Goal: Task Accomplishment & Management: Use online tool/utility

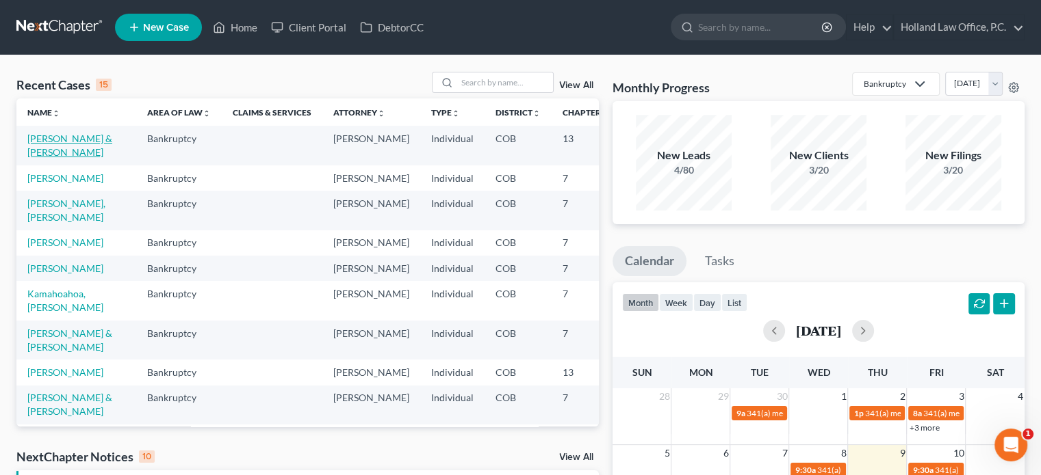
click at [49, 153] on link "[PERSON_NAME] & [PERSON_NAME]" at bounding box center [69, 145] width 85 height 25
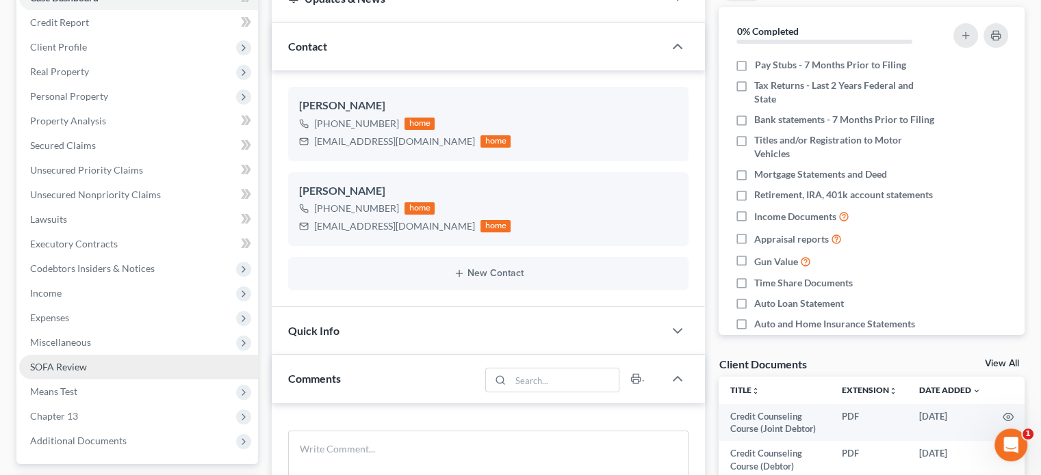
scroll to position [205, 0]
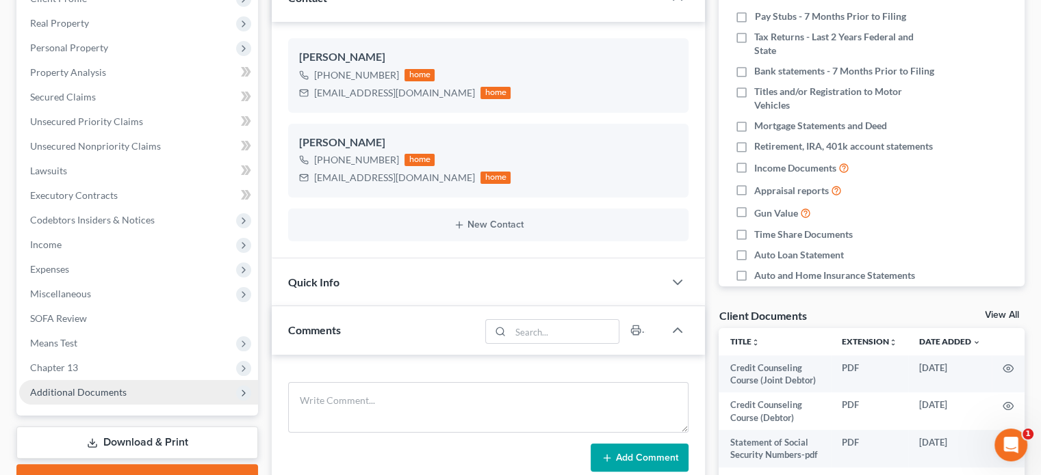
click at [94, 400] on span "Additional Documents" at bounding box center [138, 392] width 239 height 25
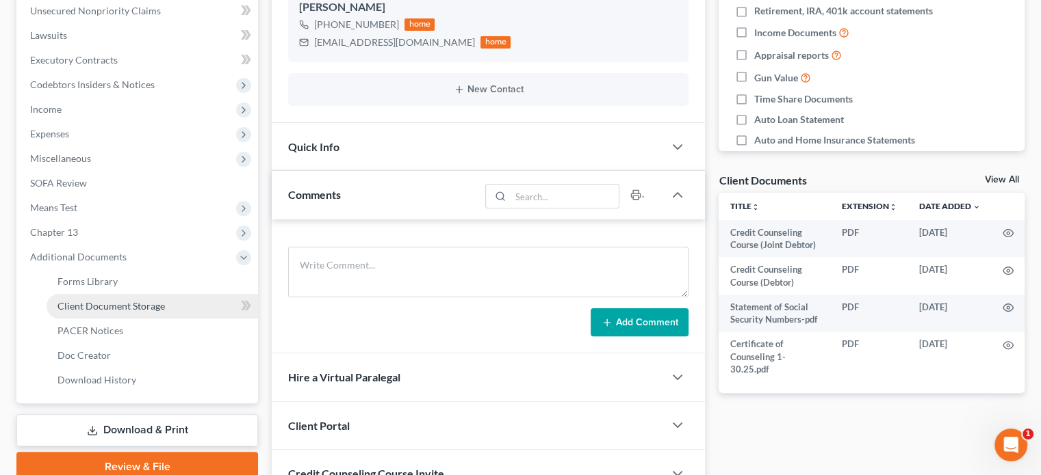
scroll to position [342, 0]
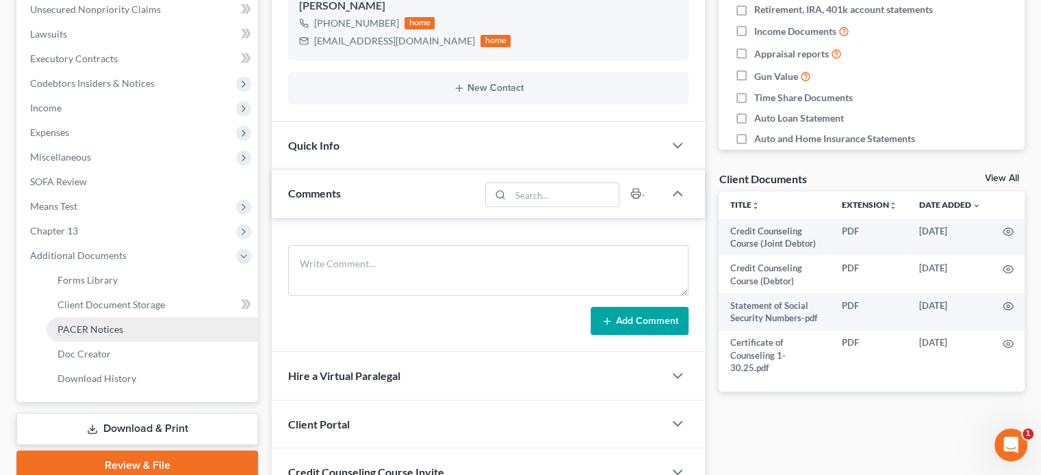
click at [102, 333] on span "PACER Notices" at bounding box center [90, 330] width 66 height 12
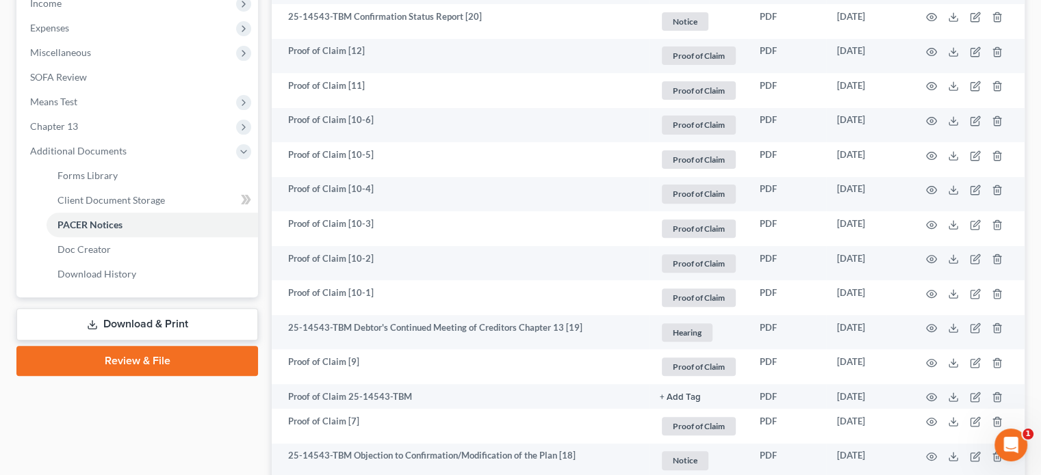
scroll to position [479, 0]
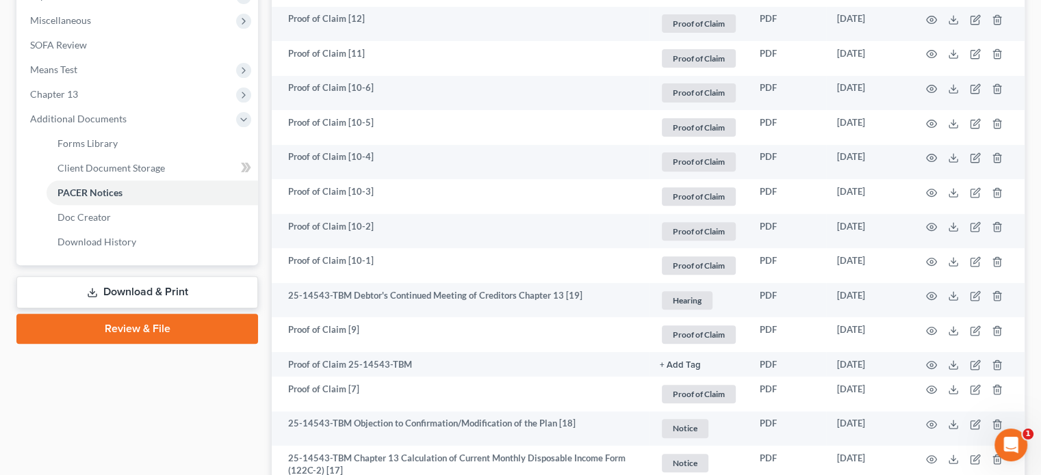
click at [112, 322] on link "Review & File" at bounding box center [136, 329] width 241 height 30
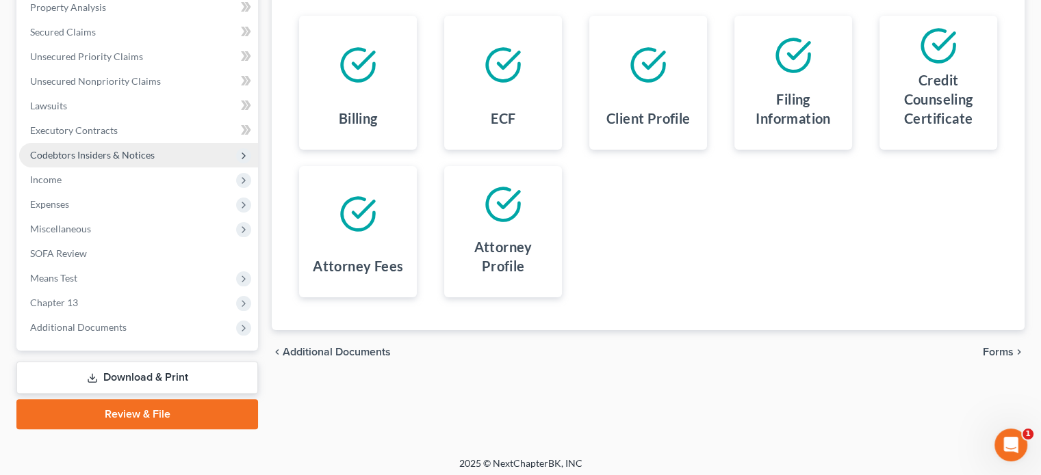
scroll to position [275, 0]
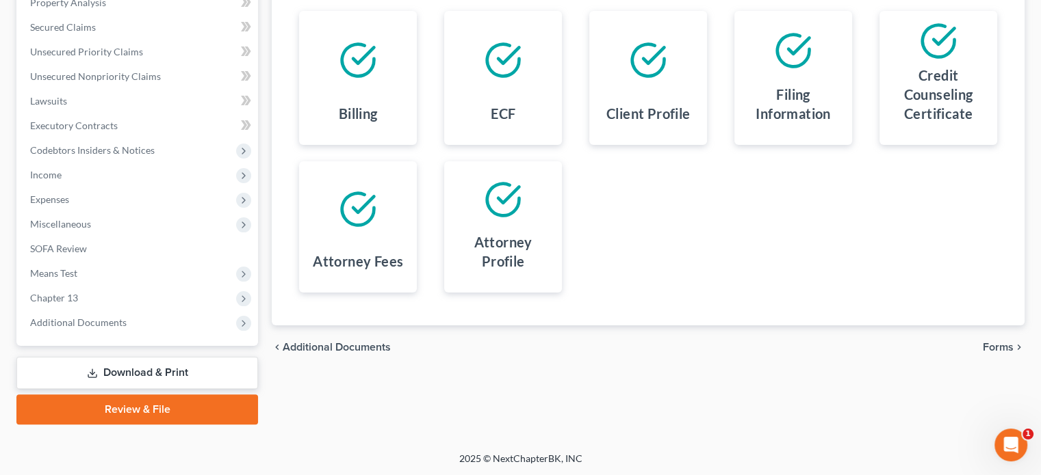
click at [127, 367] on link "Download & Print" at bounding box center [136, 373] width 241 height 32
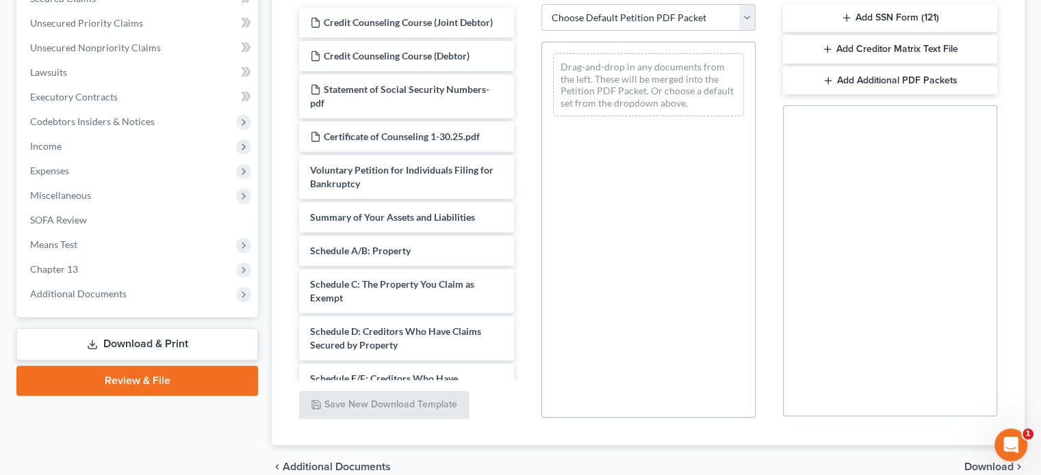
scroll to position [342, 0]
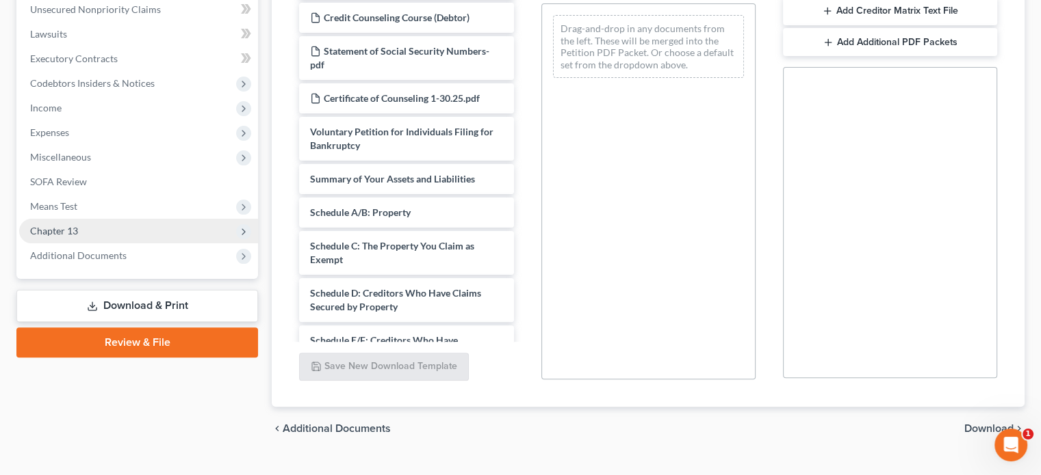
click at [66, 233] on span "Chapter 13" at bounding box center [54, 231] width 48 height 12
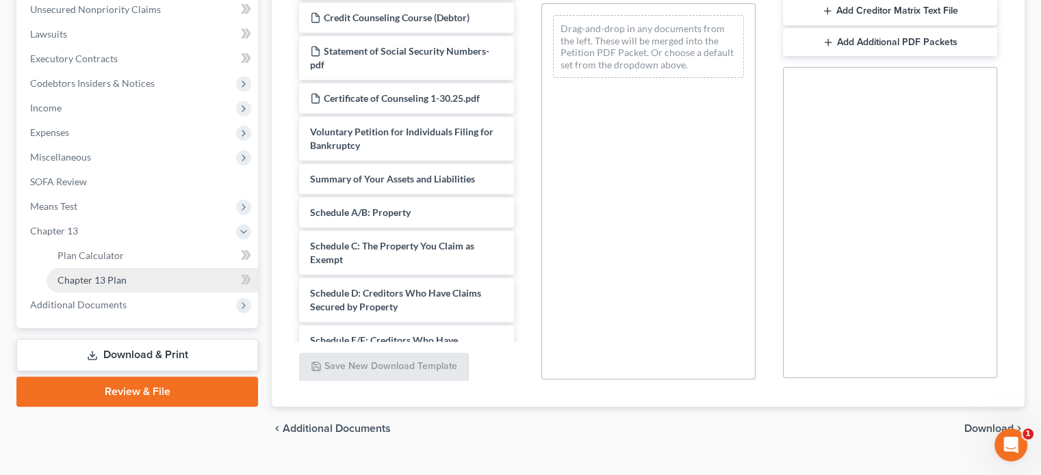
click at [88, 278] on span "Chapter 13 Plan" at bounding box center [91, 280] width 69 height 12
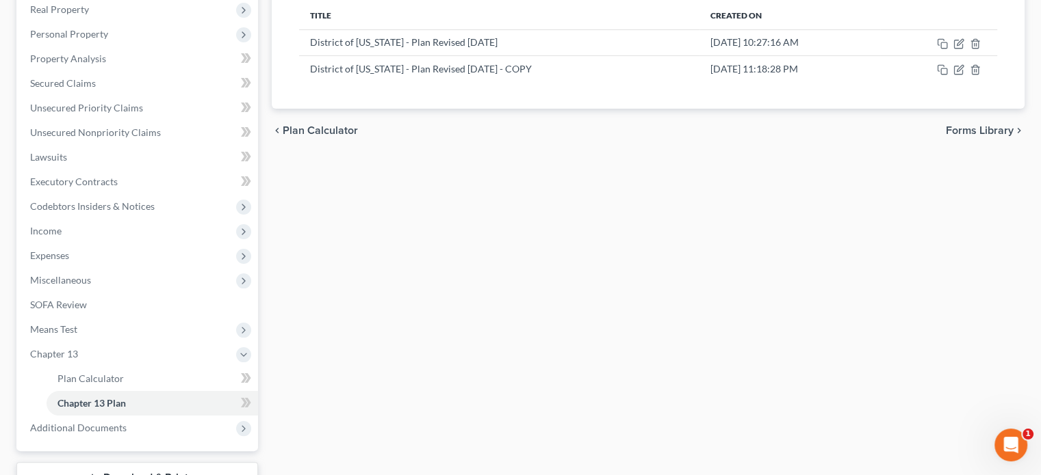
scroll to position [274, 0]
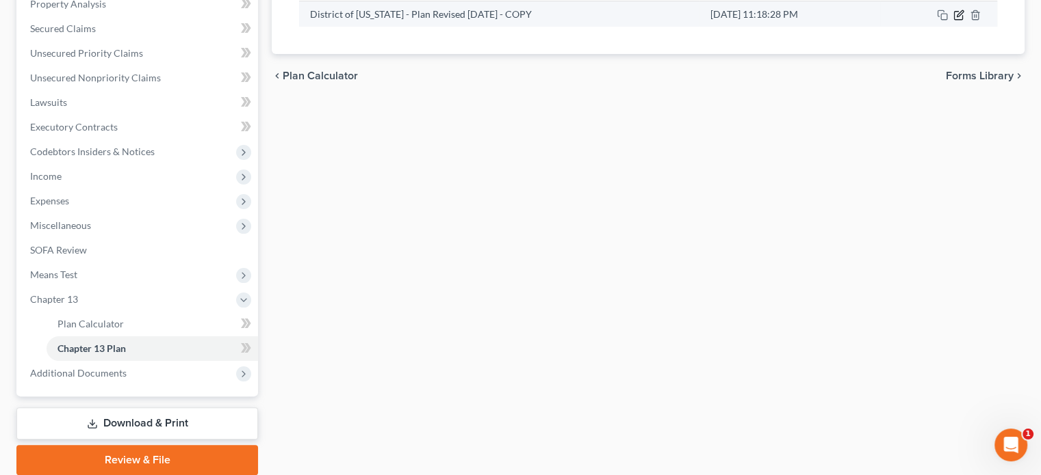
click at [961, 14] on icon "button" at bounding box center [958, 16] width 8 height 8
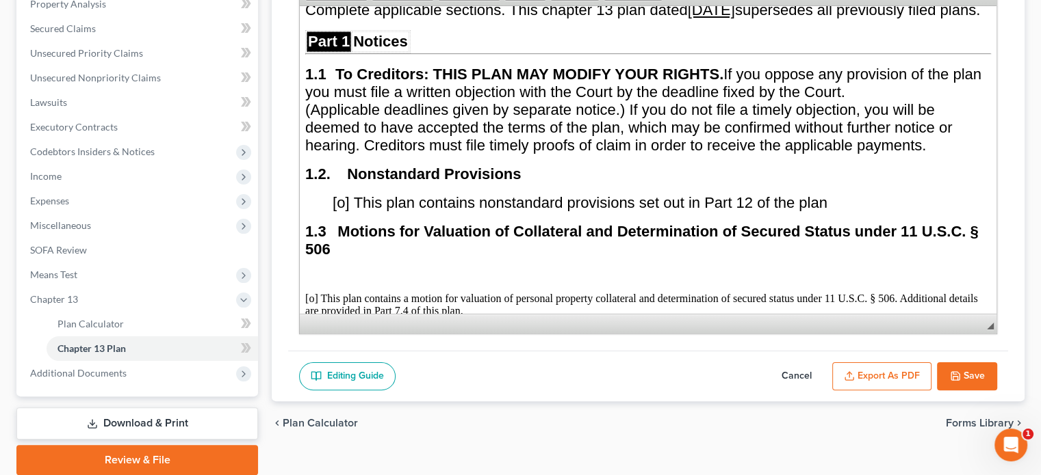
click at [914, 378] on button "Export as PDF" at bounding box center [881, 377] width 99 height 29
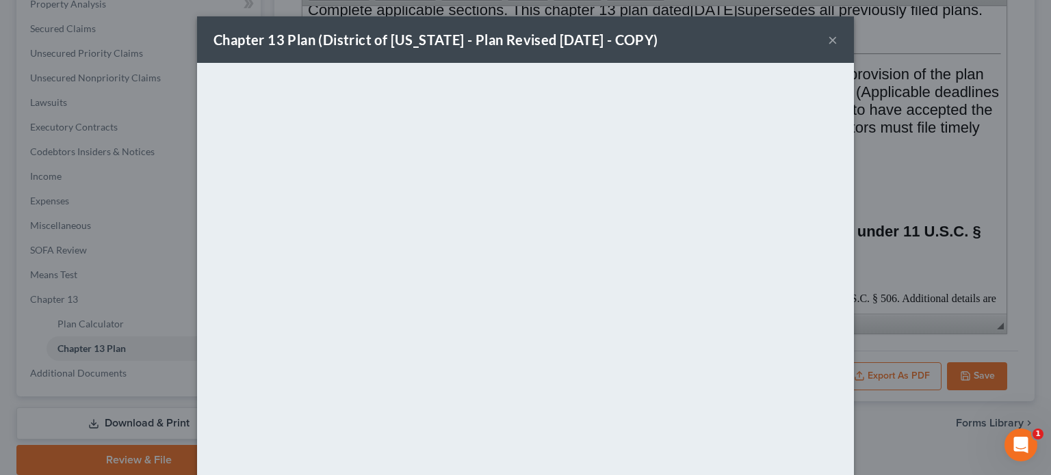
click at [828, 42] on button "×" at bounding box center [833, 39] width 10 height 16
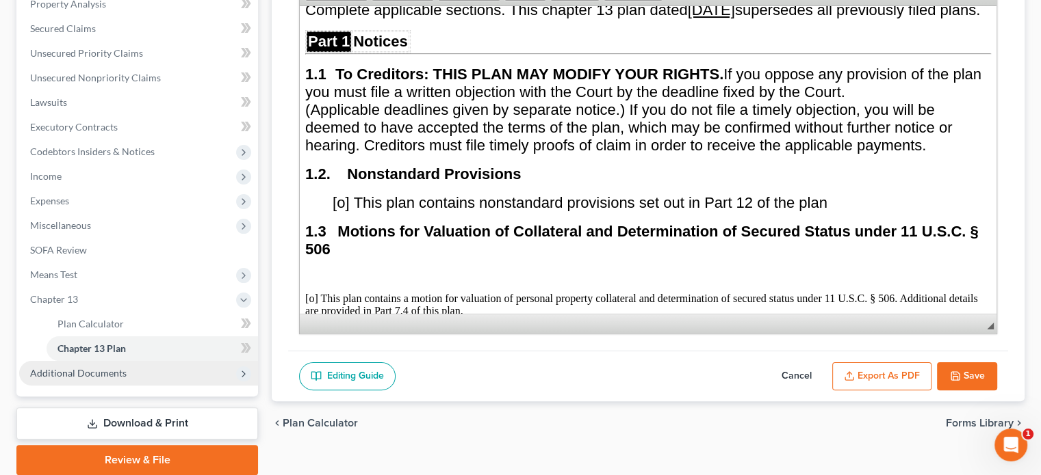
click at [101, 377] on span "Additional Documents" at bounding box center [78, 373] width 96 height 12
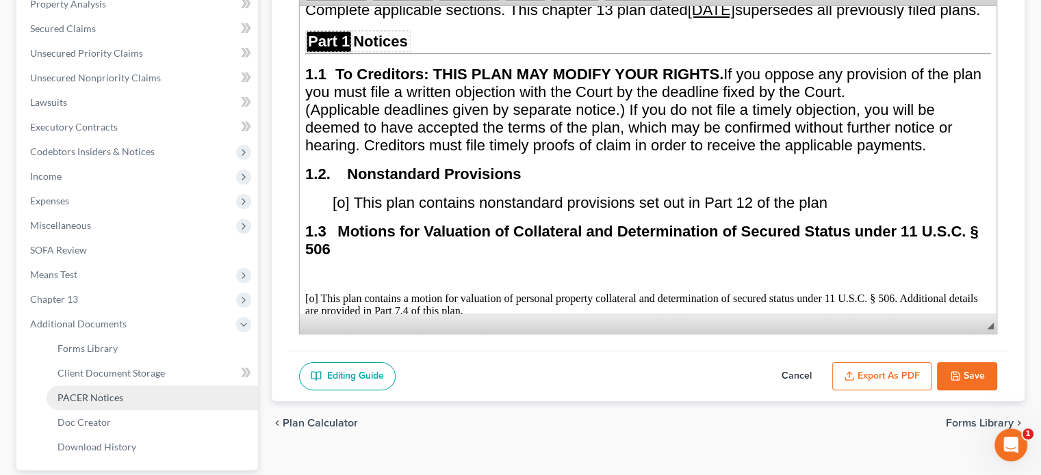
click at [96, 396] on span "PACER Notices" at bounding box center [90, 398] width 66 height 12
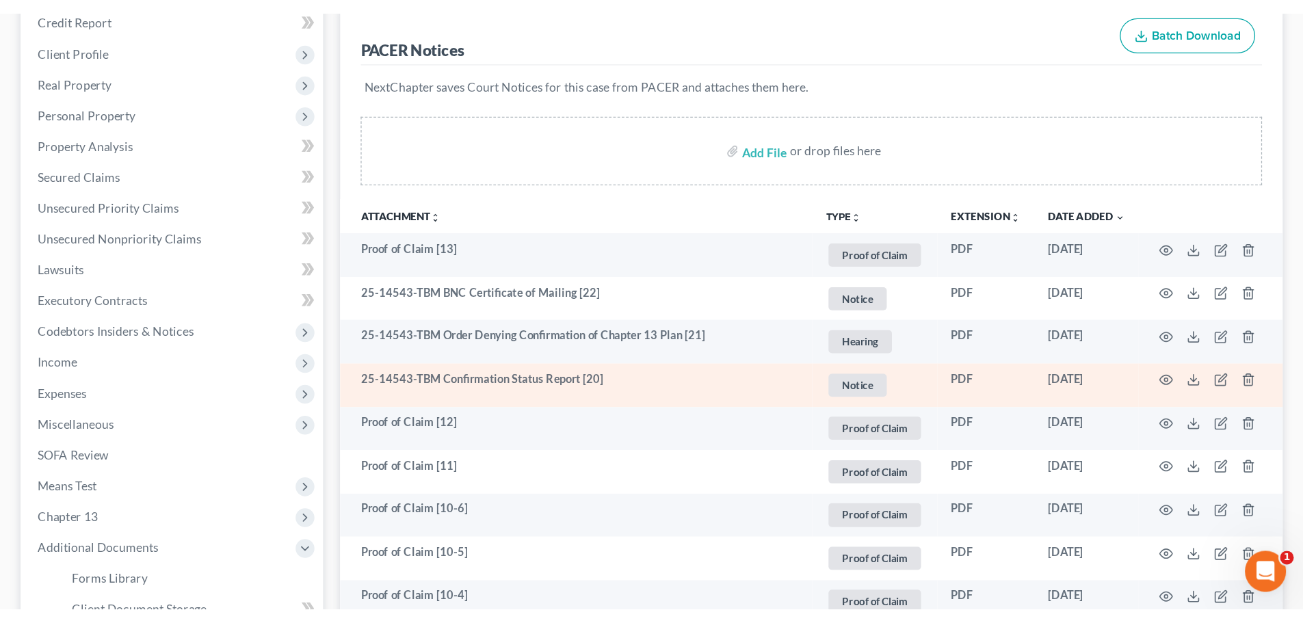
scroll to position [205, 0]
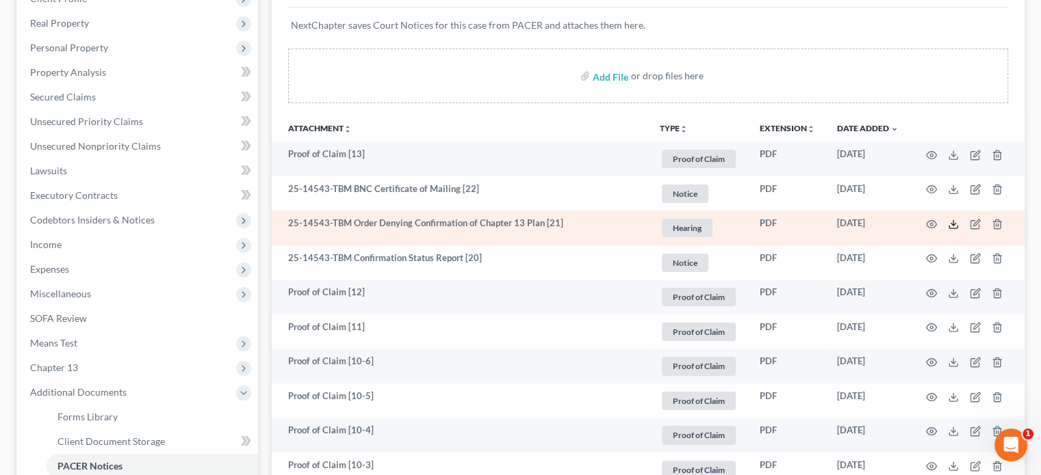
click at [950, 224] on icon at bounding box center [952, 224] width 11 height 11
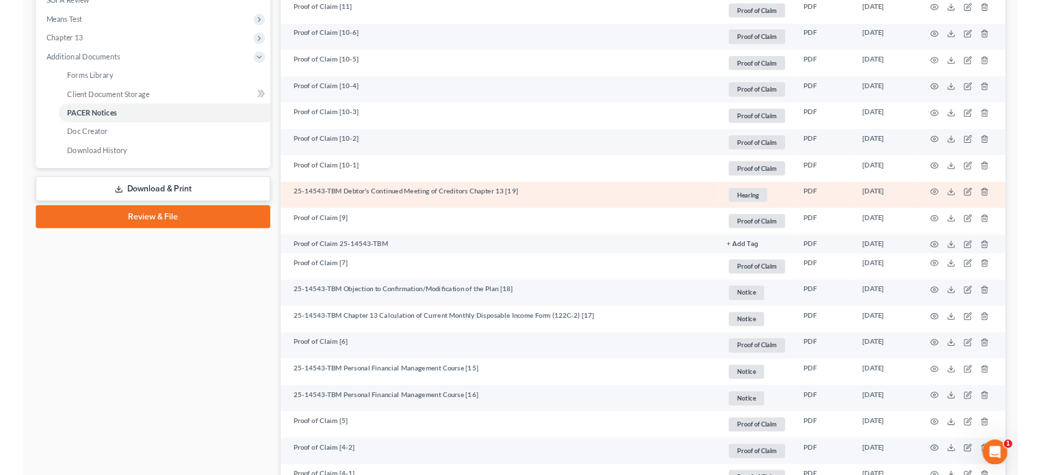
scroll to position [547, 0]
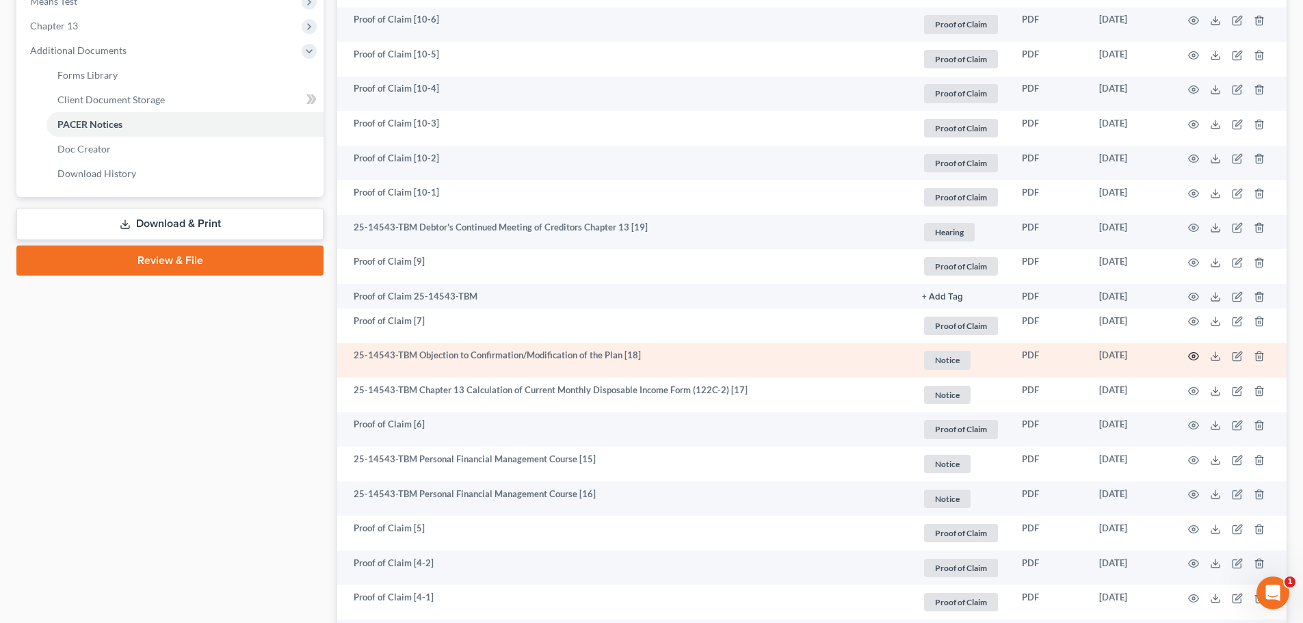
click at [1040, 356] on circle "button" at bounding box center [1193, 356] width 3 height 3
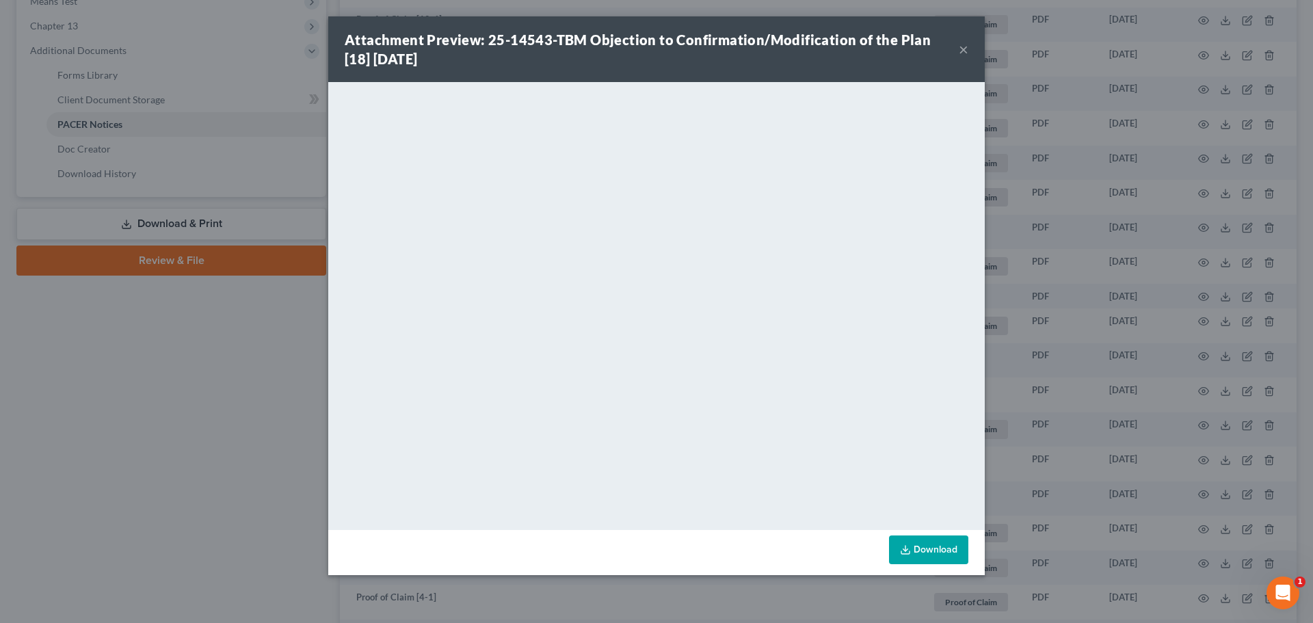
click at [963, 45] on button "×" at bounding box center [964, 49] width 10 height 16
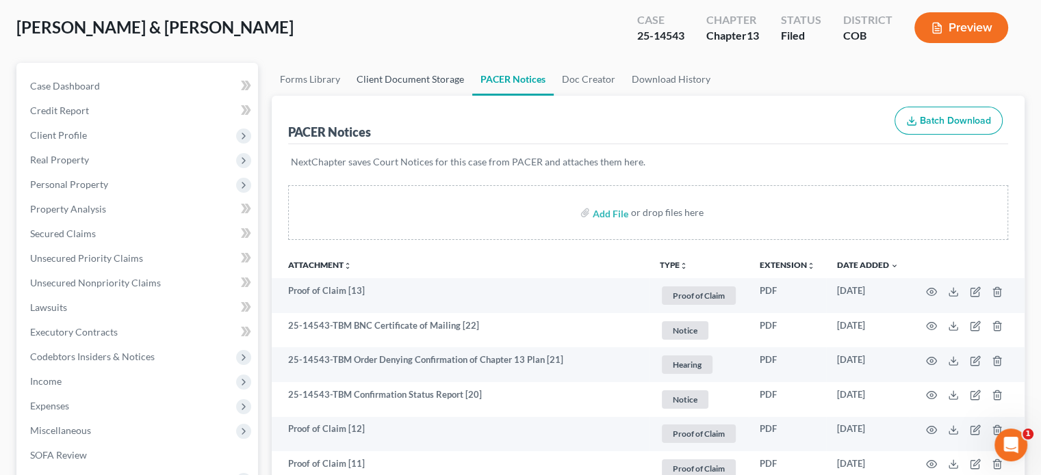
scroll to position [0, 0]
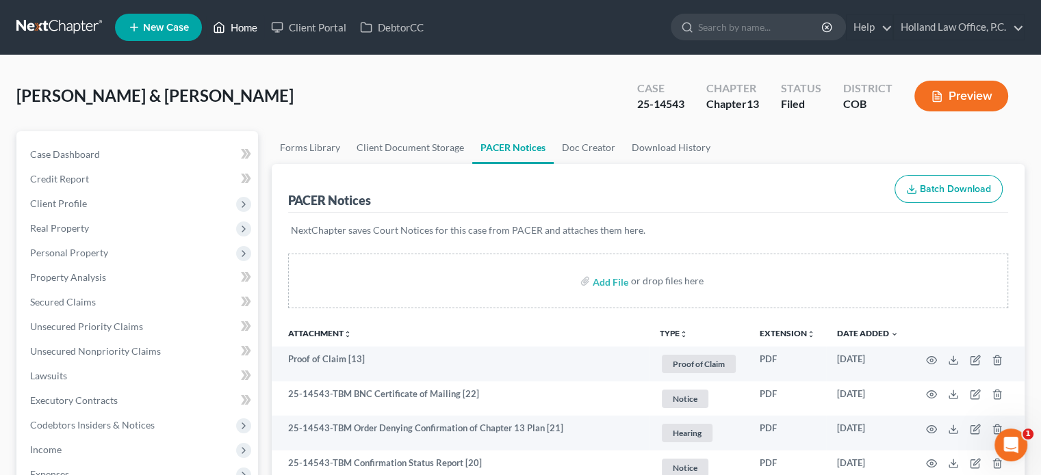
click at [241, 31] on link "Home" at bounding box center [235, 27] width 58 height 25
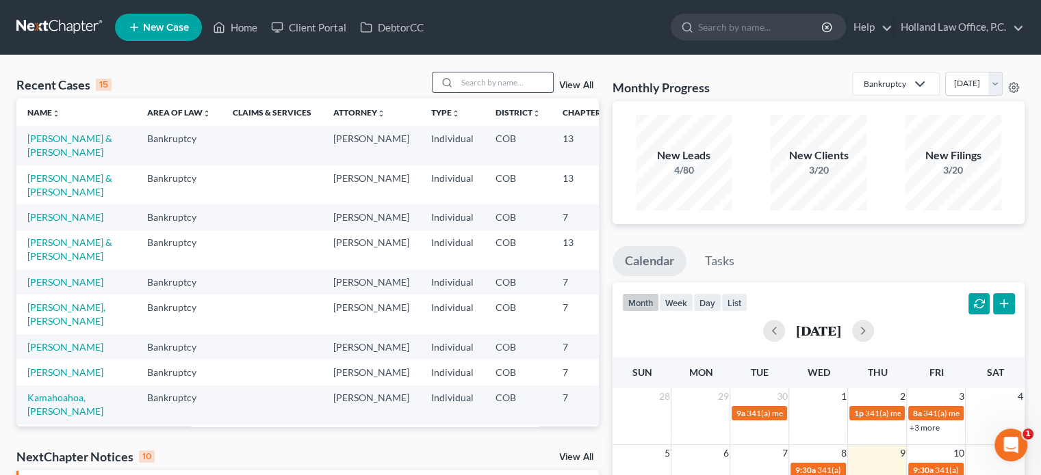
click at [465, 81] on input "search" at bounding box center [505, 83] width 96 height 20
type input "spears"
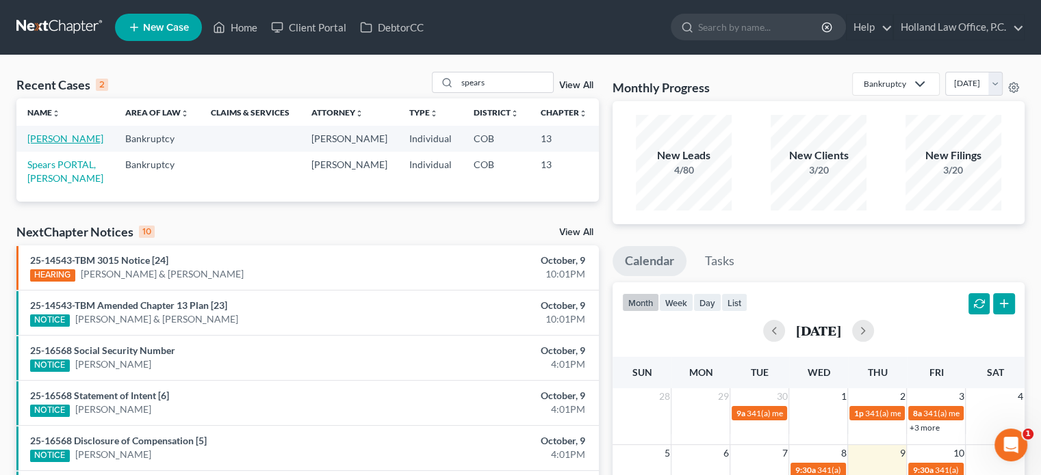
click at [38, 144] on link "[PERSON_NAME]" at bounding box center [65, 139] width 76 height 12
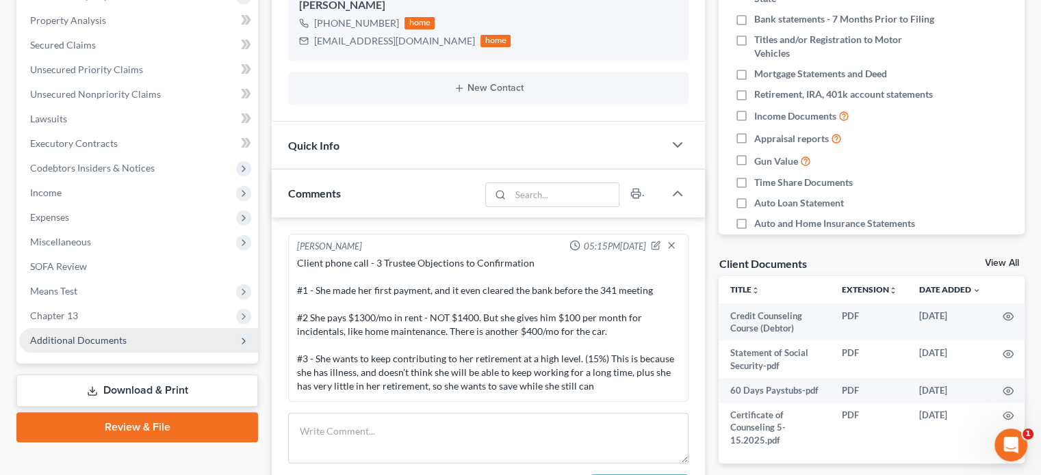
scroll to position [274, 0]
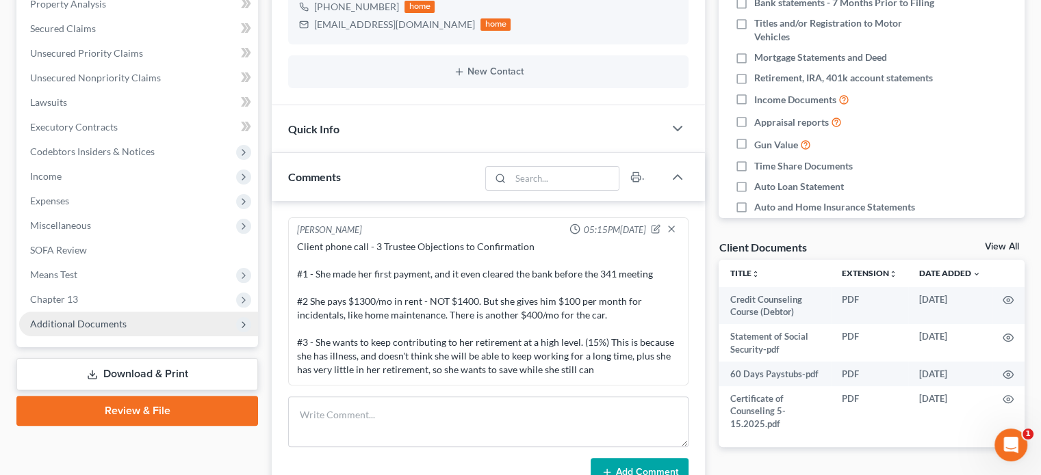
click at [67, 322] on span "Additional Documents" at bounding box center [78, 324] width 96 height 12
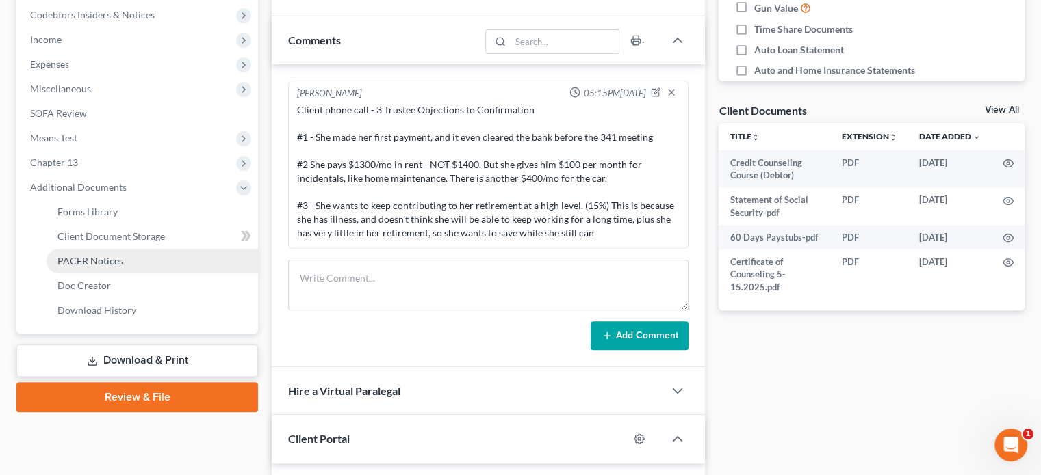
click at [73, 261] on span "PACER Notices" at bounding box center [90, 261] width 66 height 12
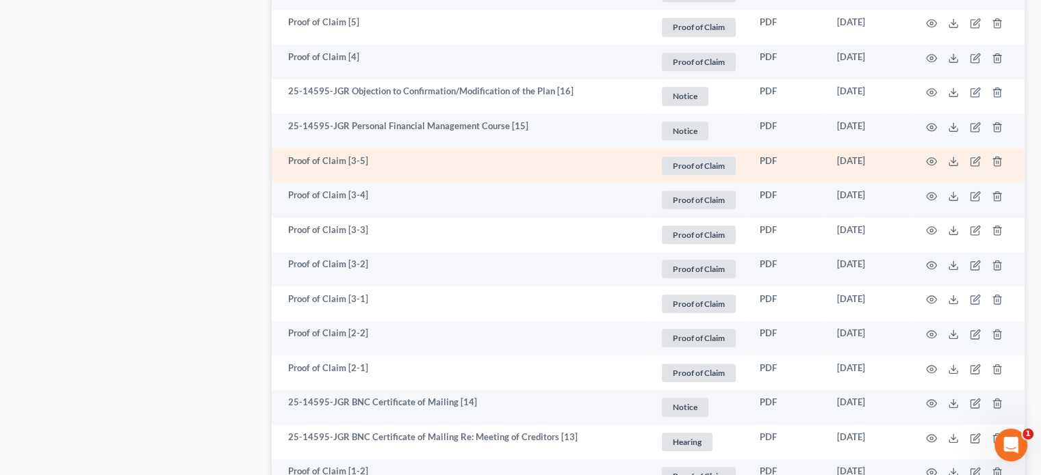
scroll to position [1231, 0]
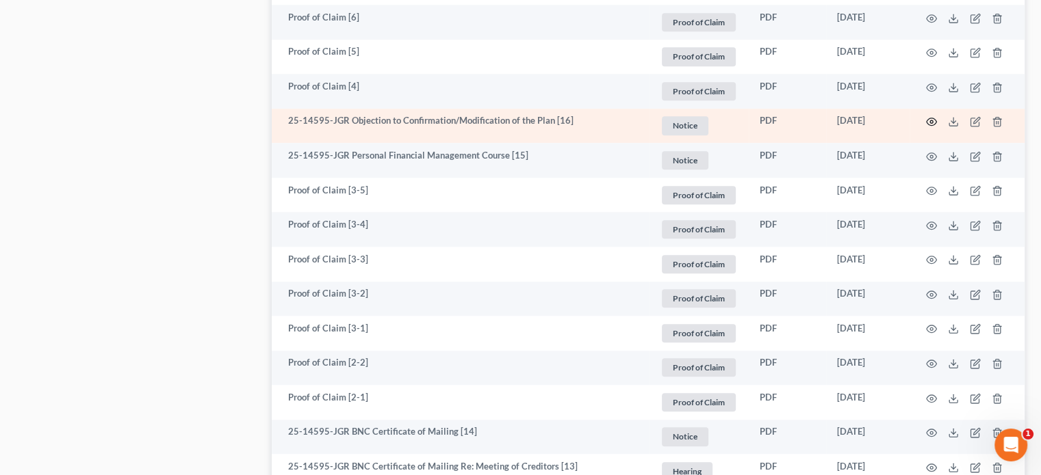
click at [933, 122] on icon "button" at bounding box center [931, 121] width 11 height 11
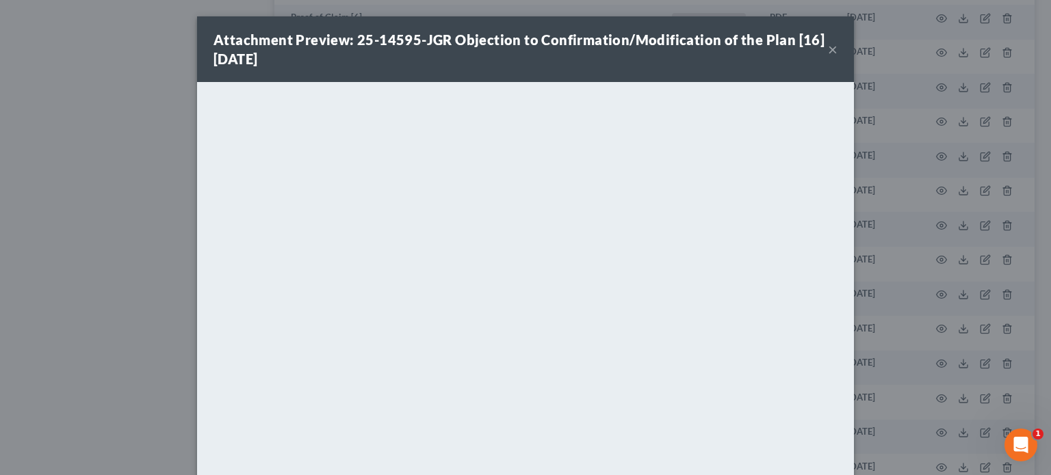
click at [830, 53] on button "×" at bounding box center [833, 49] width 10 height 16
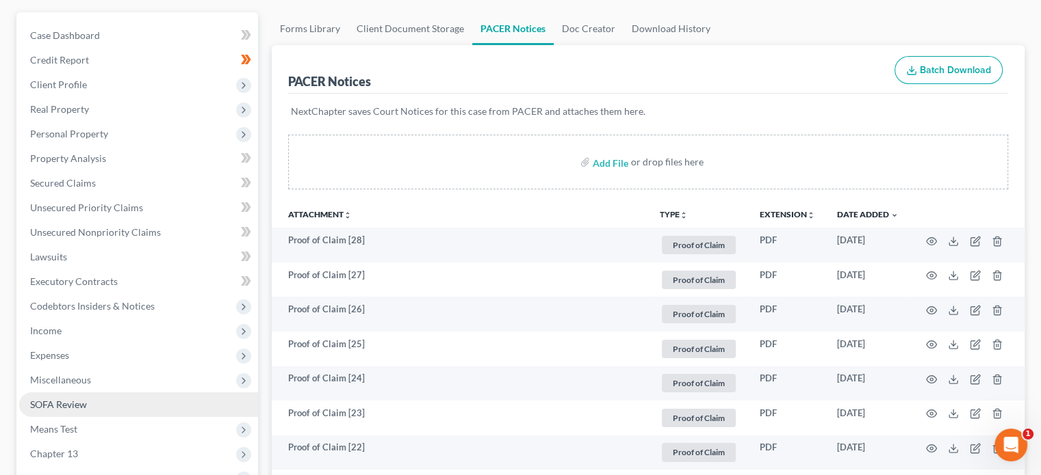
scroll to position [137, 0]
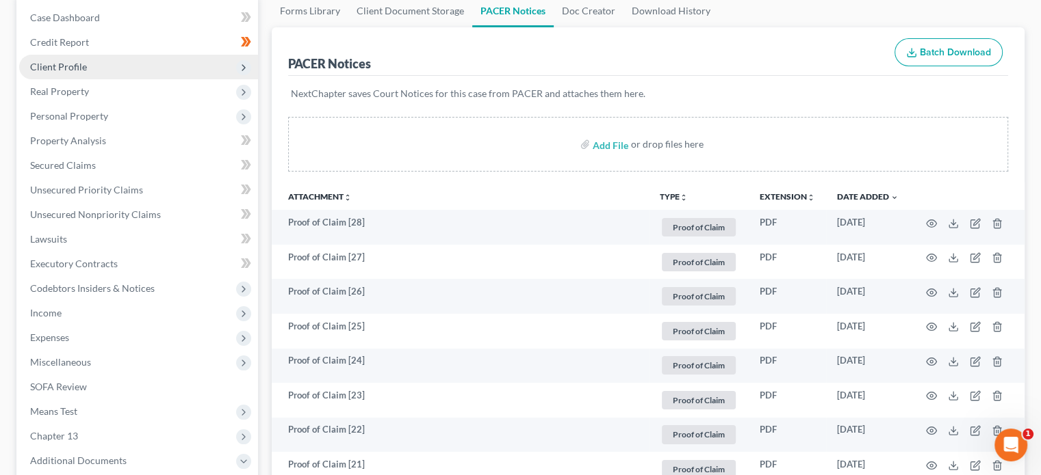
click at [83, 73] on span "Client Profile" at bounding box center [138, 67] width 239 height 25
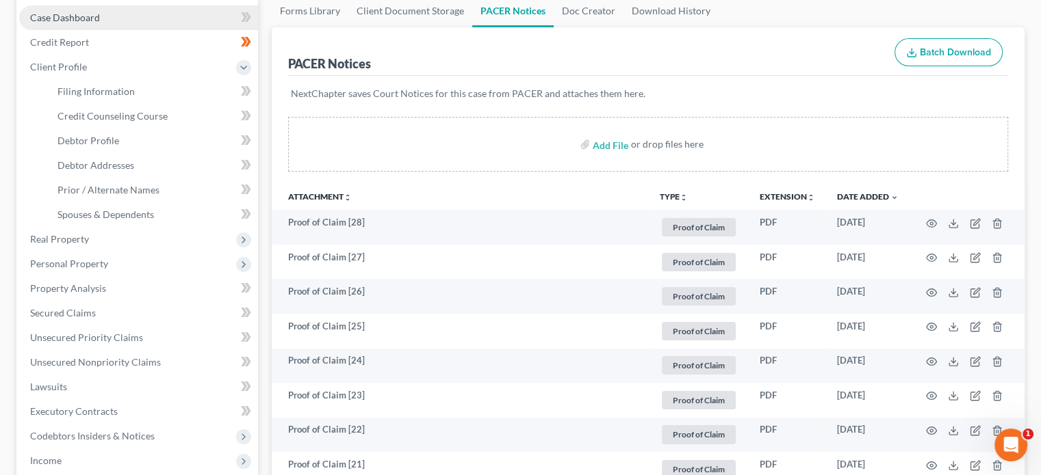
click at [82, 15] on span "Case Dashboard" at bounding box center [65, 18] width 70 height 12
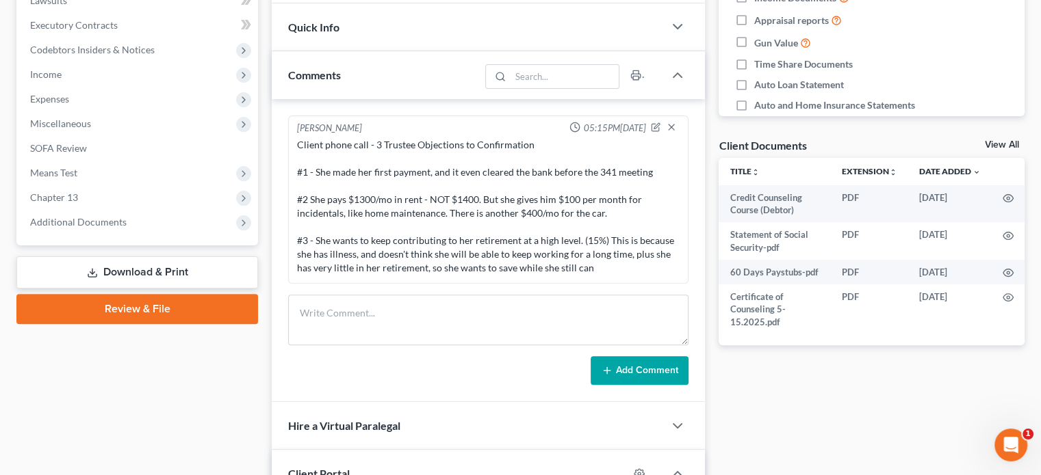
scroll to position [410, 0]
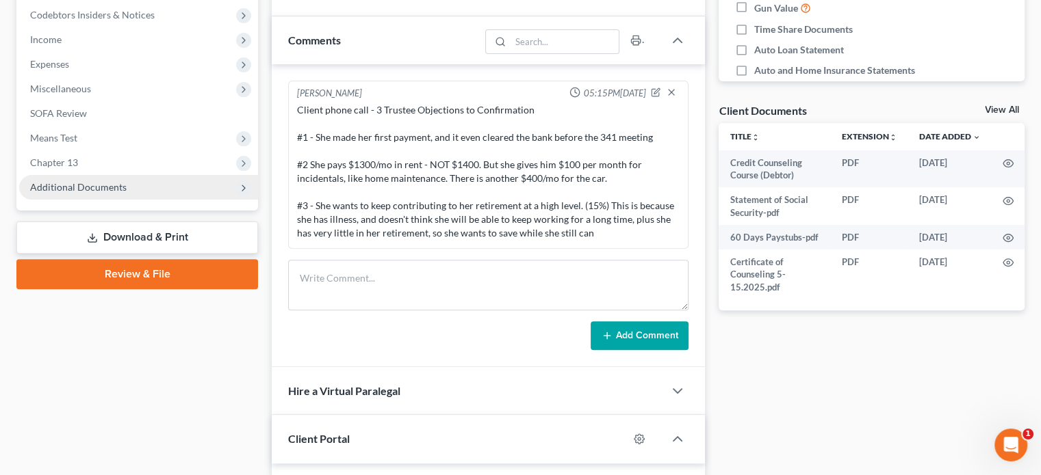
click at [77, 184] on span "Additional Documents" at bounding box center [78, 187] width 96 height 12
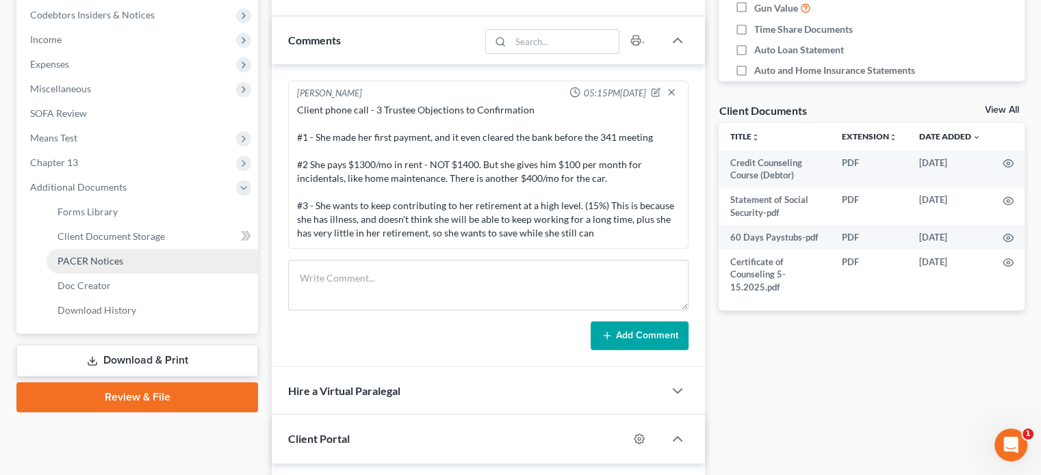
click at [77, 257] on span "PACER Notices" at bounding box center [90, 261] width 66 height 12
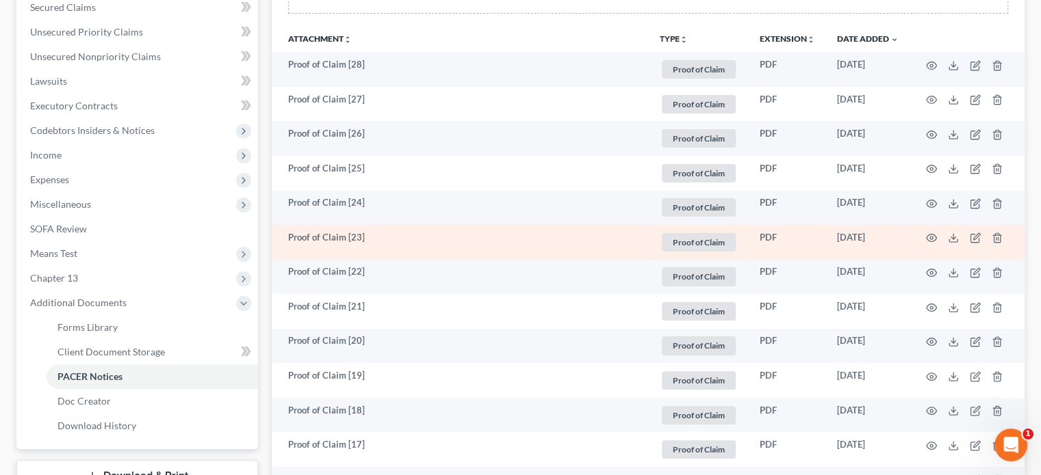
scroll to position [342, 0]
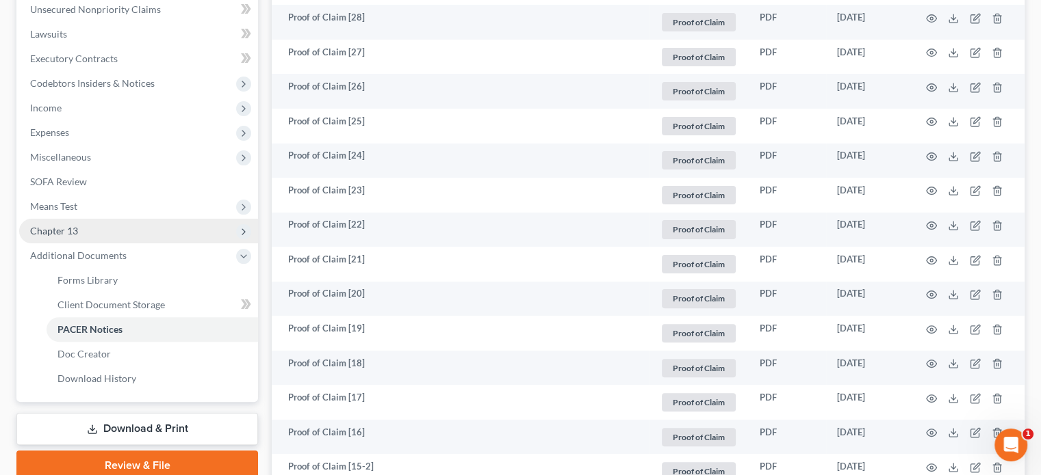
click at [67, 226] on span "Chapter 13" at bounding box center [54, 231] width 48 height 12
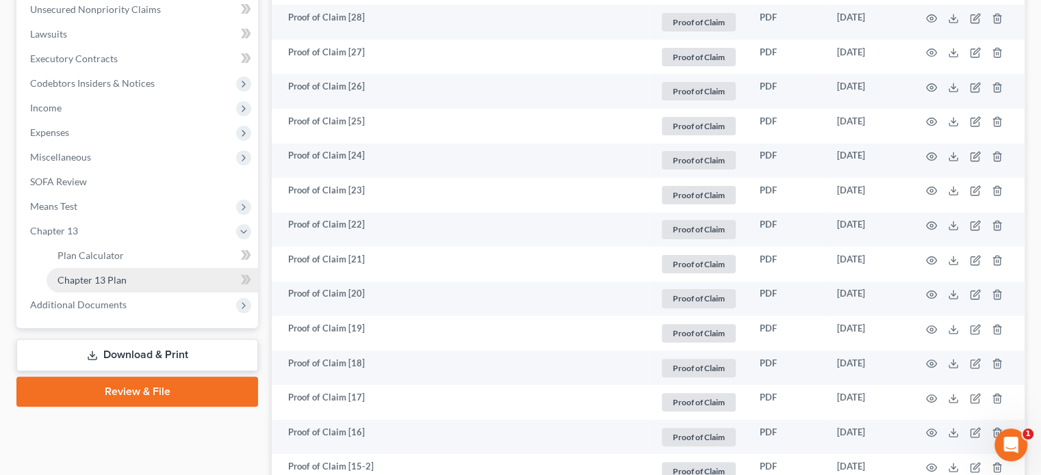
click at [85, 277] on span "Chapter 13 Plan" at bounding box center [91, 280] width 69 height 12
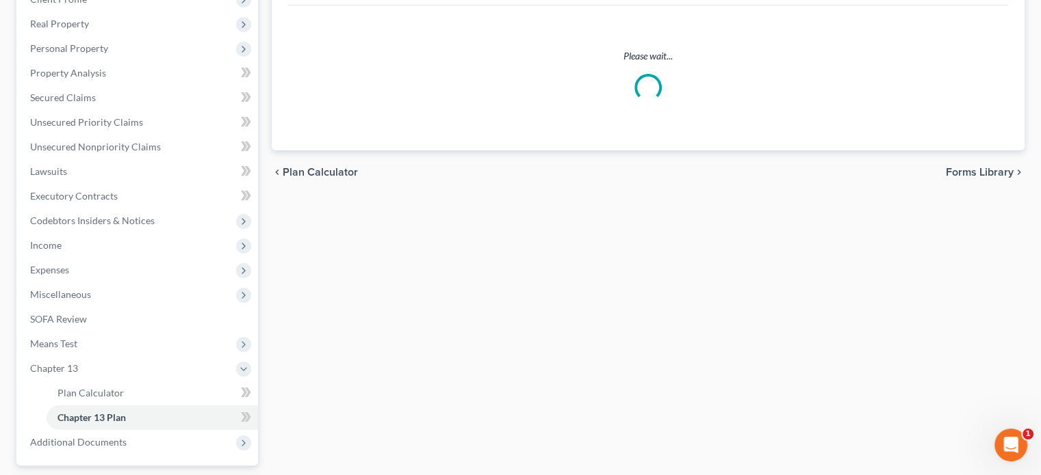
scroll to position [205, 0]
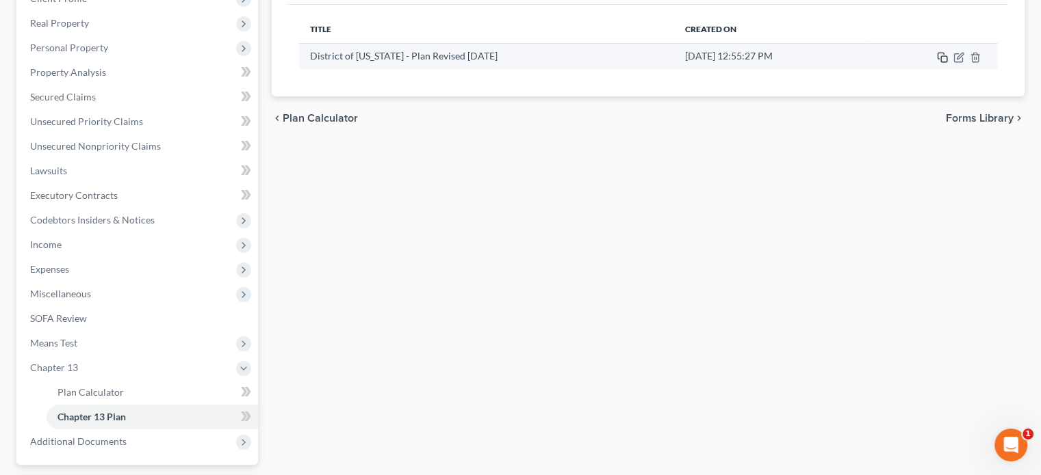
click at [941, 57] on icon "button" at bounding box center [942, 57] width 11 height 11
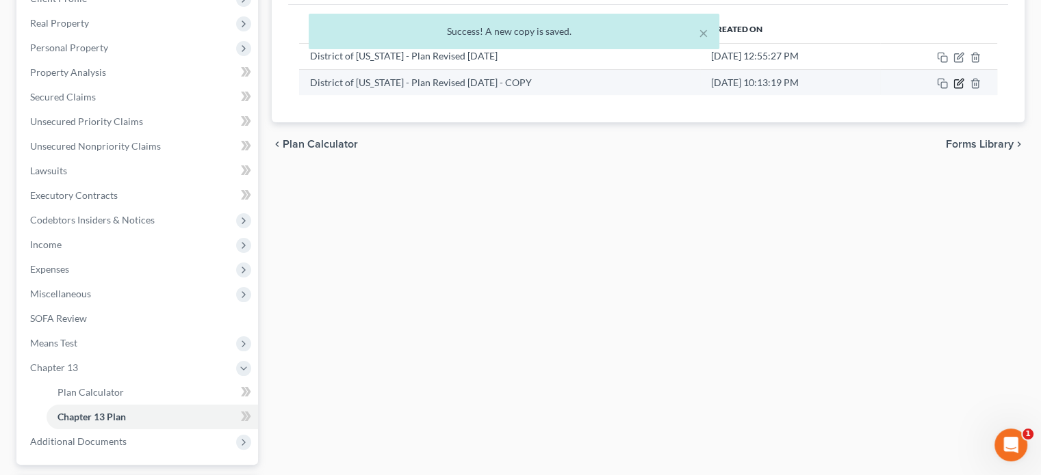
click at [958, 84] on icon "button" at bounding box center [959, 82] width 6 height 6
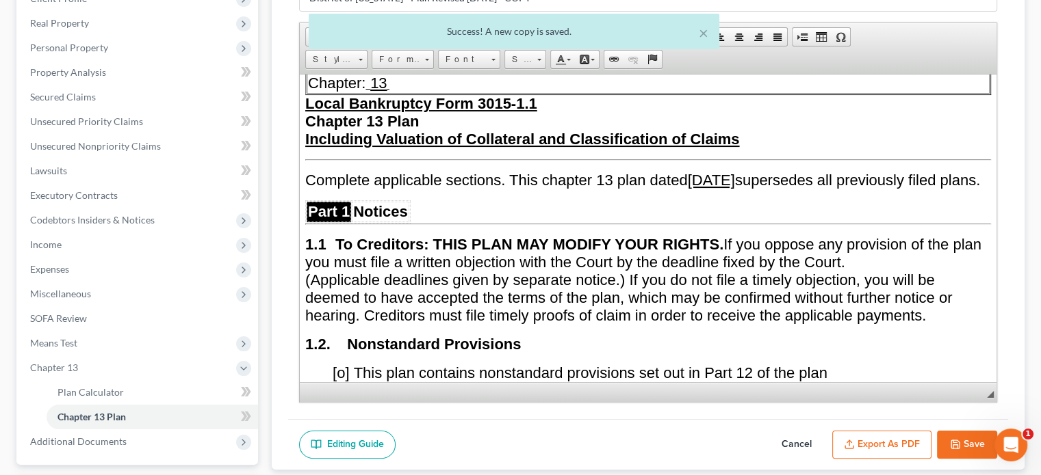
scroll to position [137, 0]
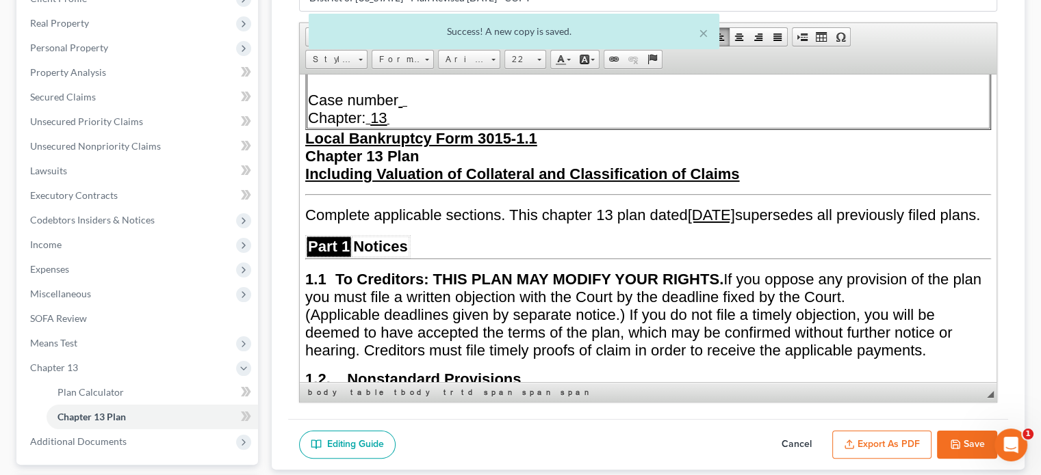
click at [735, 209] on u "[DATE]" at bounding box center [711, 214] width 47 height 17
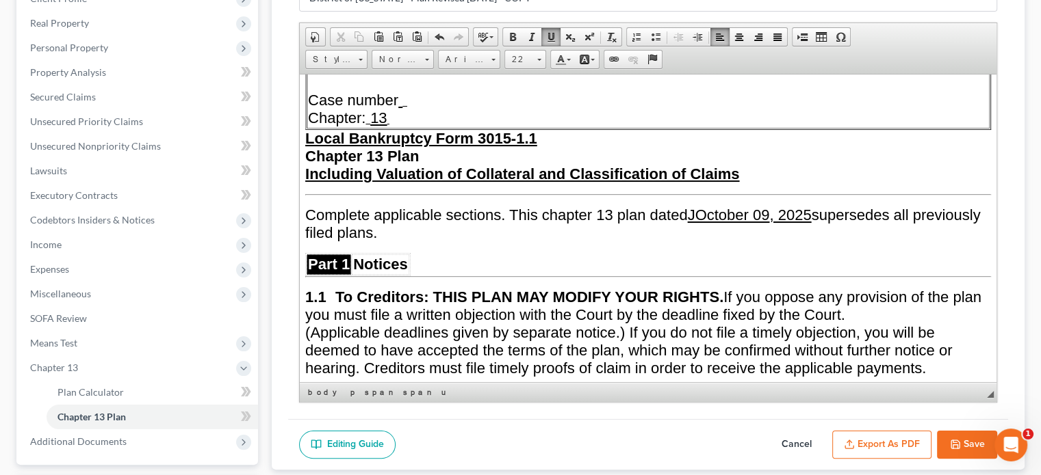
click at [701, 206] on u "JOctober 09 , 2025" at bounding box center [750, 214] width 124 height 17
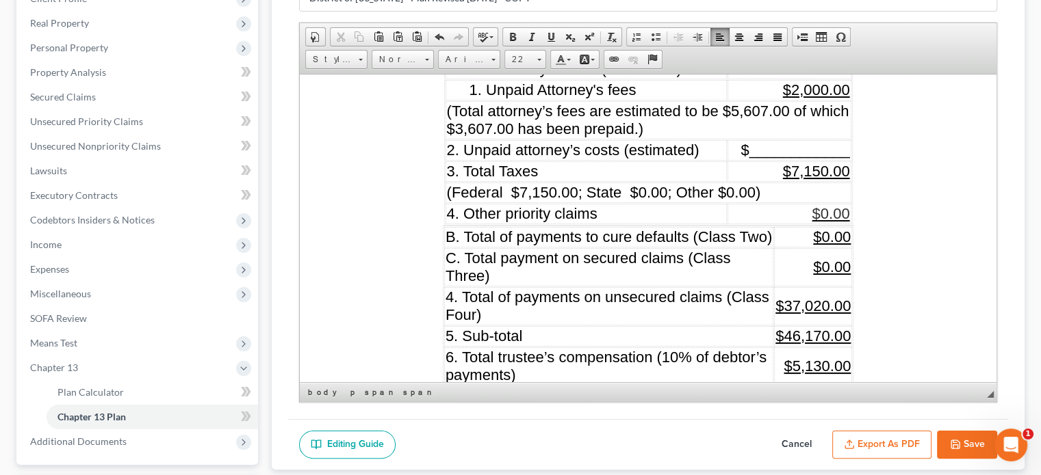
scroll to position [1642, 0]
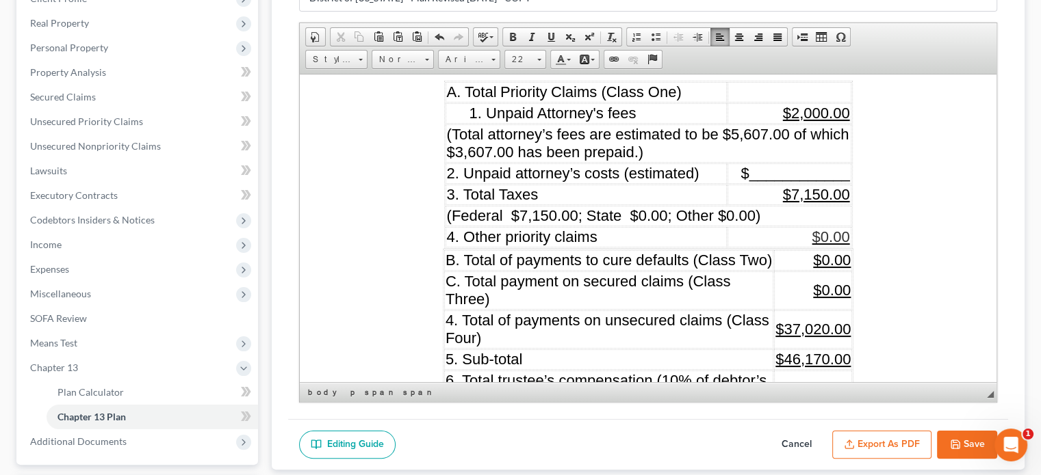
click at [791, 185] on span "$7,150.00" at bounding box center [816, 193] width 67 height 17
click at [827, 185] on span "$6,808.00" at bounding box center [816, 193] width 67 height 17
click at [584, 207] on span "(Federal $7,150.00; State $0.00; Other $0.00)" at bounding box center [604, 215] width 314 height 17
click at [827, 320] on span "$37,020.00" at bounding box center [812, 328] width 75 height 17
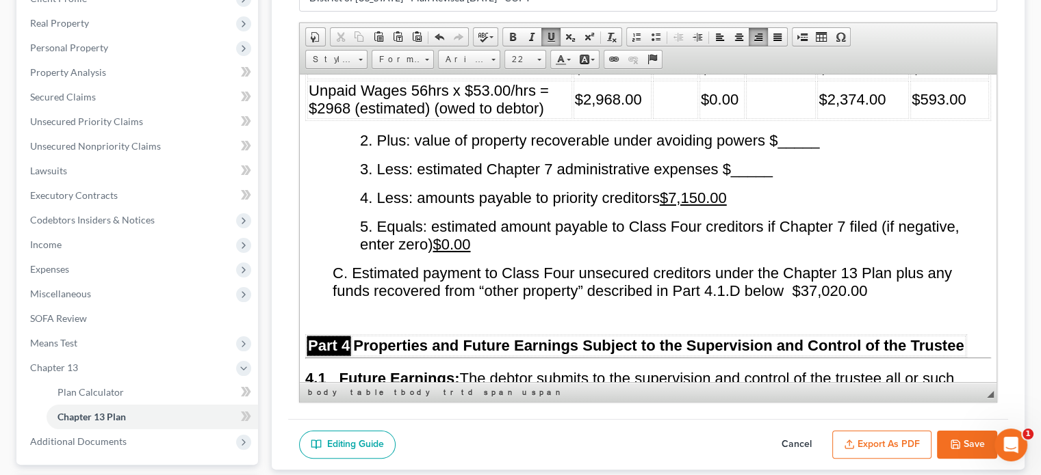
scroll to position [2600, 0]
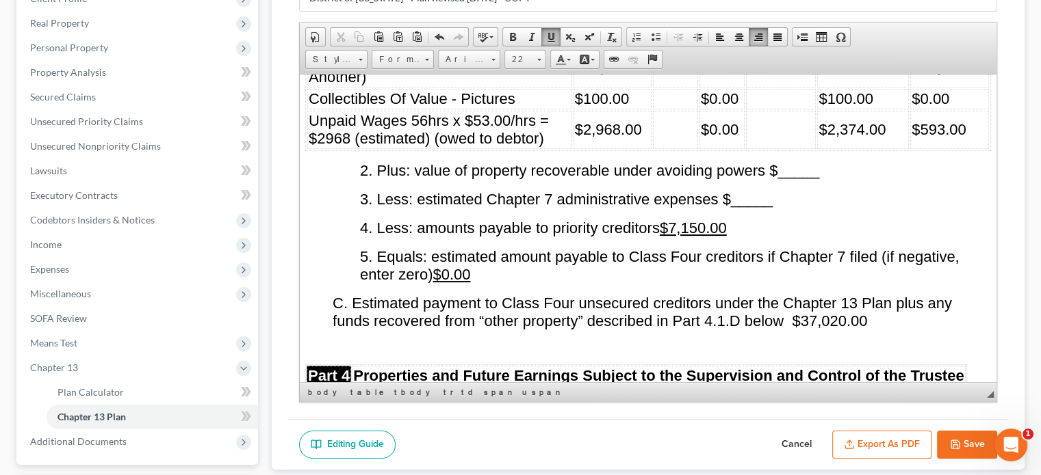
click at [843, 294] on span "C. Estimated payment to Class Four unsecured creditors under the Chapter 13 Pla…" at bounding box center [641, 311] width 619 height 35
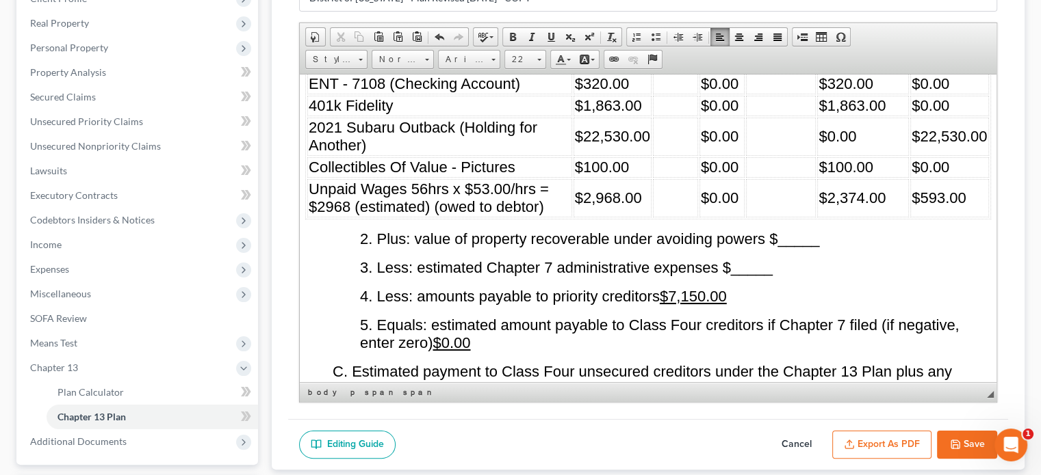
scroll to position [2463, 0]
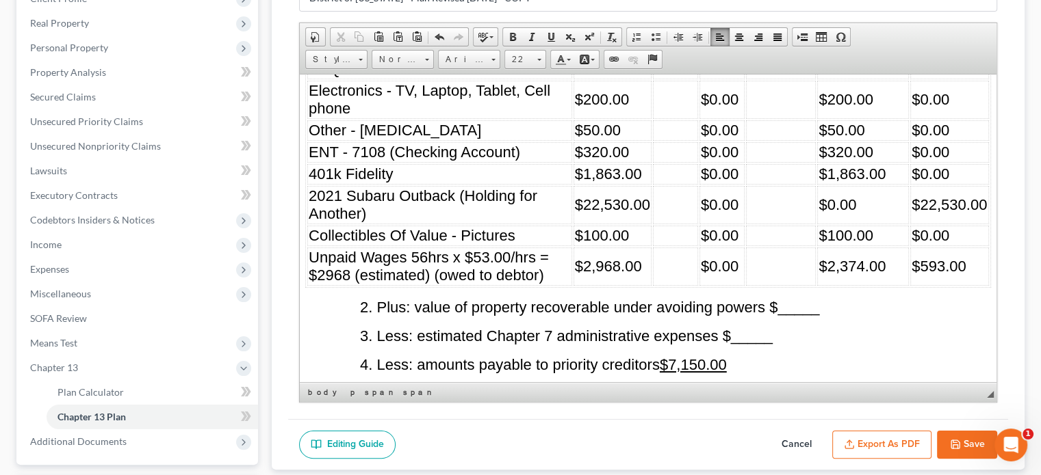
click at [707, 356] on u "$7,150.00" at bounding box center [692, 364] width 67 height 17
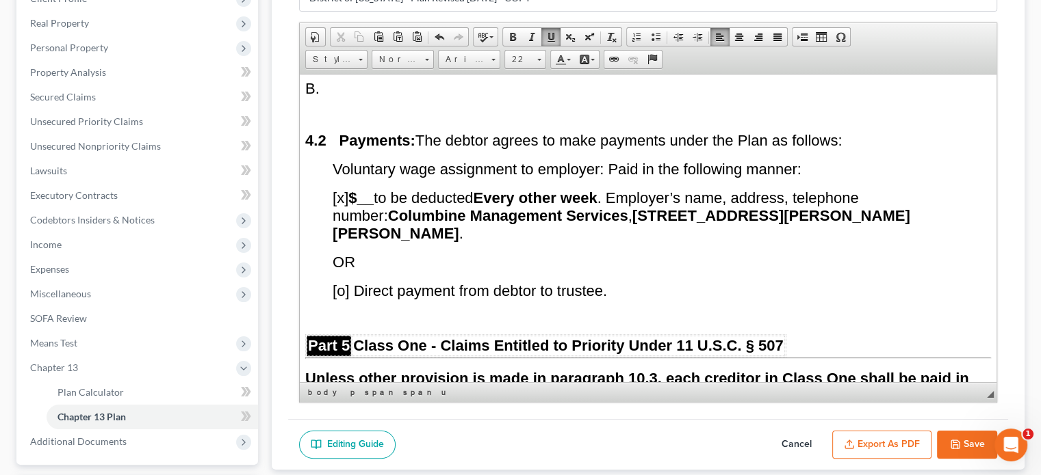
scroll to position [3147, 0]
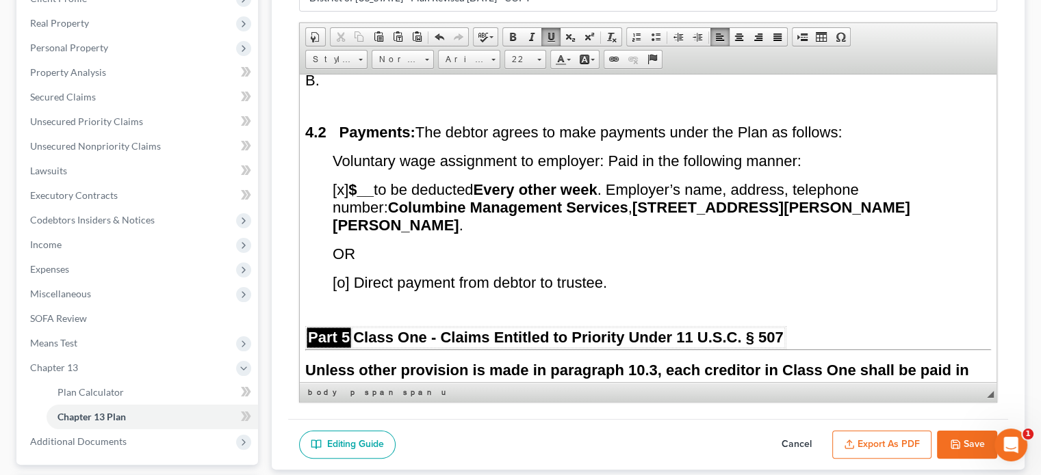
click at [342, 181] on span "[x] $__ to be deducted Every other week . Employer’s name, address, telephone n…" at bounding box center [620, 207] width 577 height 53
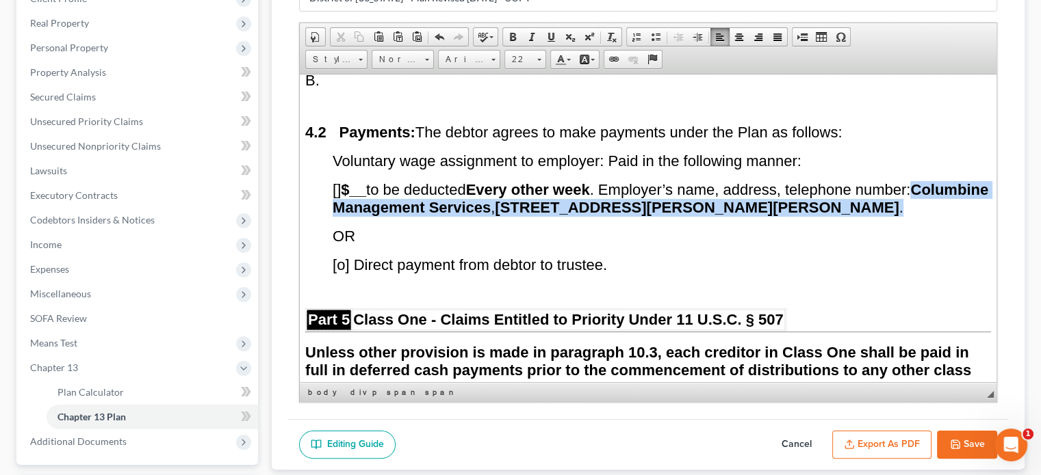
drag, startPoint x: 330, startPoint y: 162, endPoint x: 869, endPoint y: 169, distance: 538.4
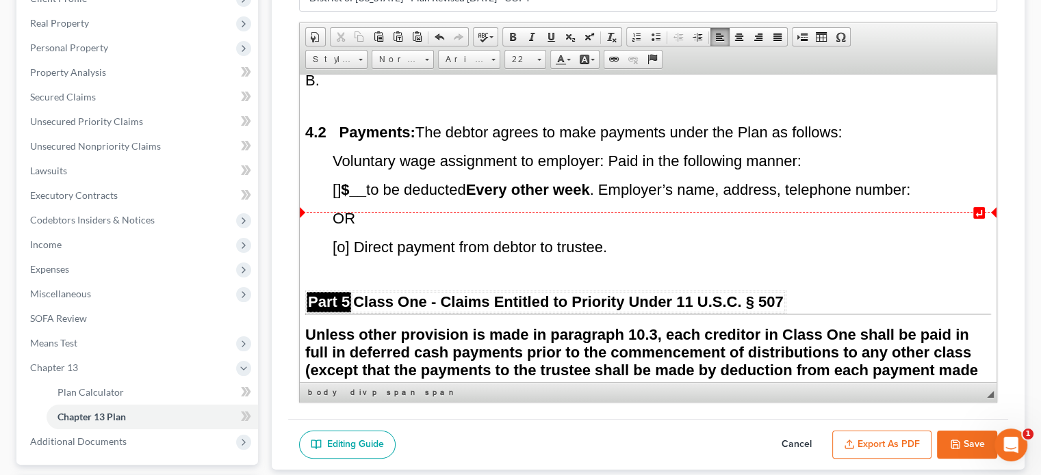
click at [343, 238] on span "[o] Direct payment from debtor to trustee." at bounding box center [469, 246] width 274 height 17
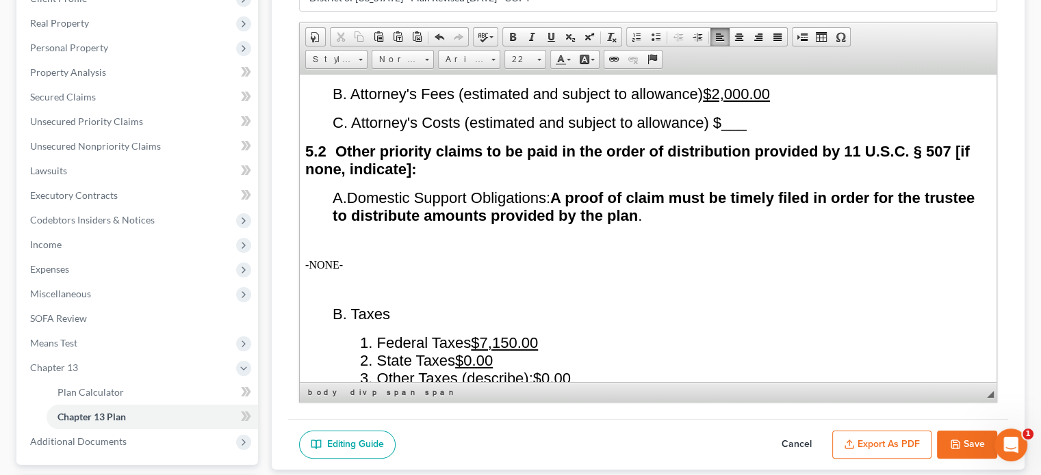
scroll to position [3557, 0]
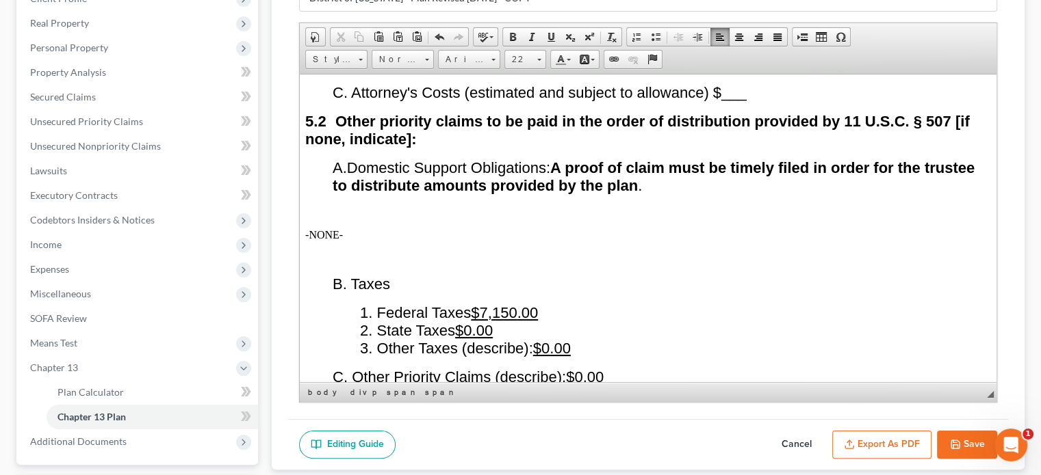
click at [527, 304] on u "$7,150.00" at bounding box center [504, 312] width 67 height 17
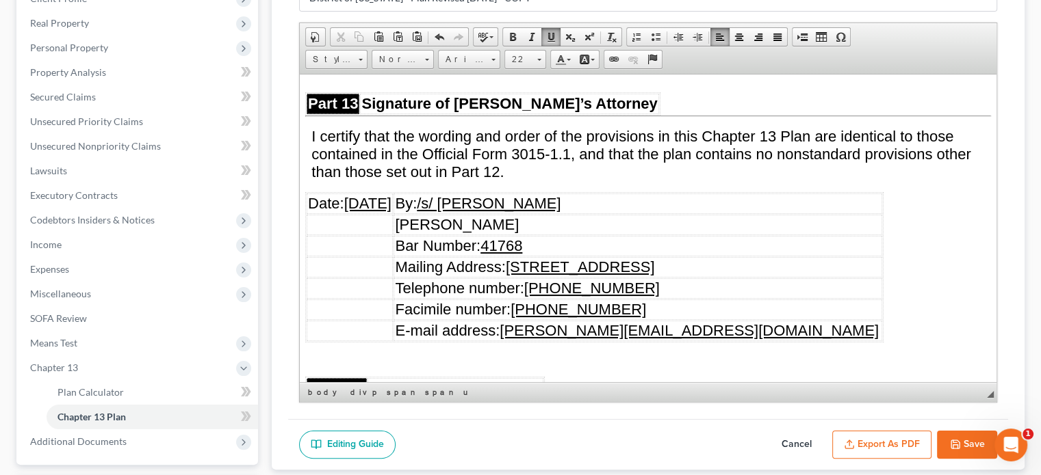
scroll to position [7594, 0]
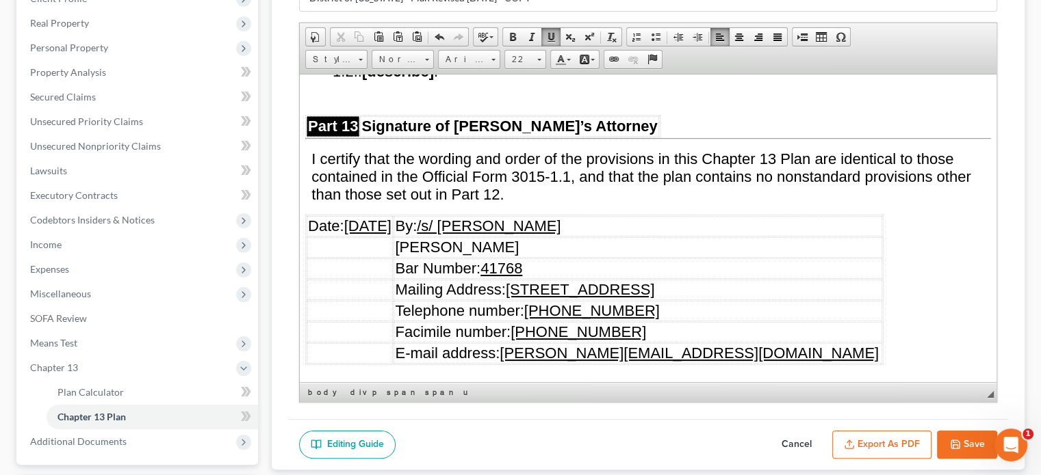
click at [361, 217] on u "[DATE]" at bounding box center [367, 225] width 47 height 17
click at [384, 217] on u "[DATE]" at bounding box center [367, 225] width 47 height 17
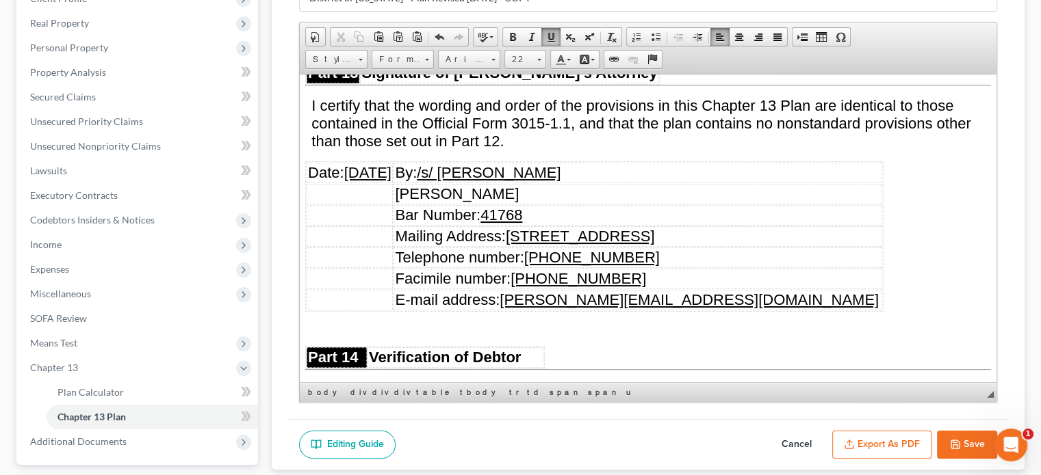
scroll to position [7730, 0]
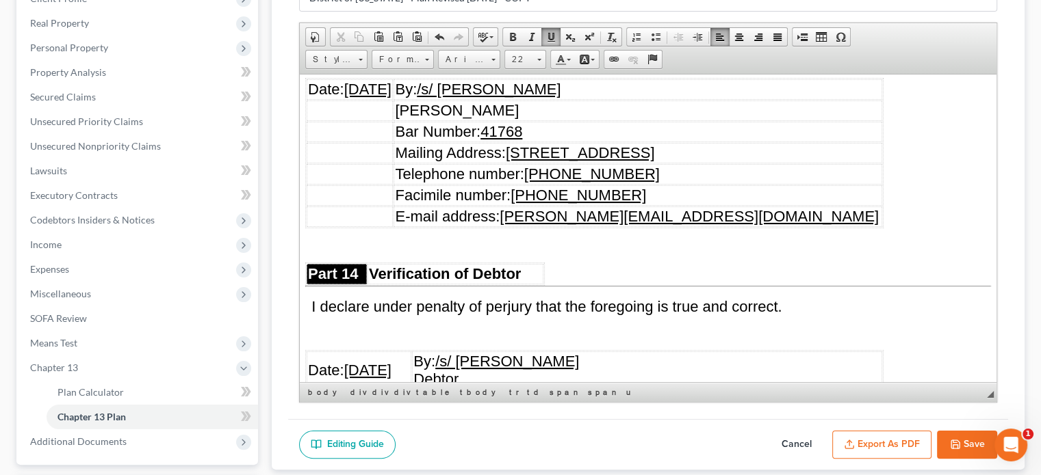
click at [361, 361] on u "[DATE]" at bounding box center [367, 369] width 47 height 17
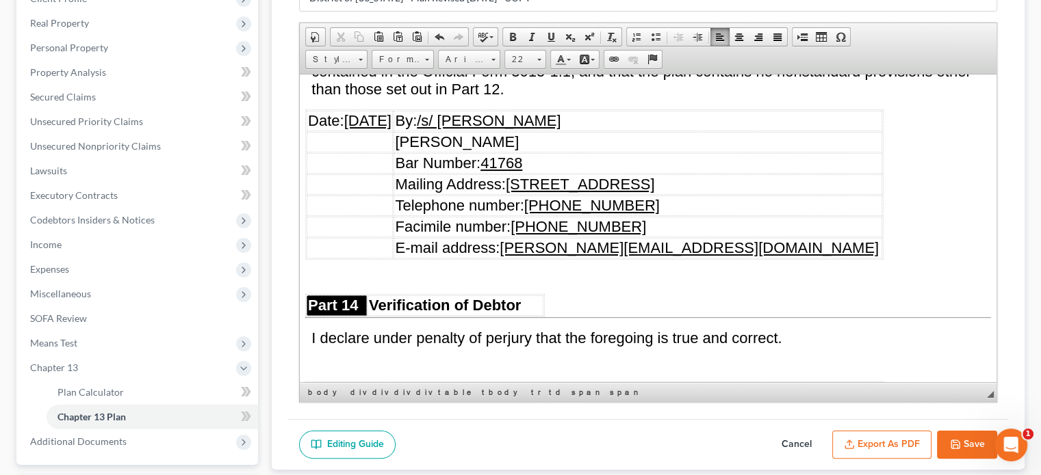
scroll to position [7799, 0]
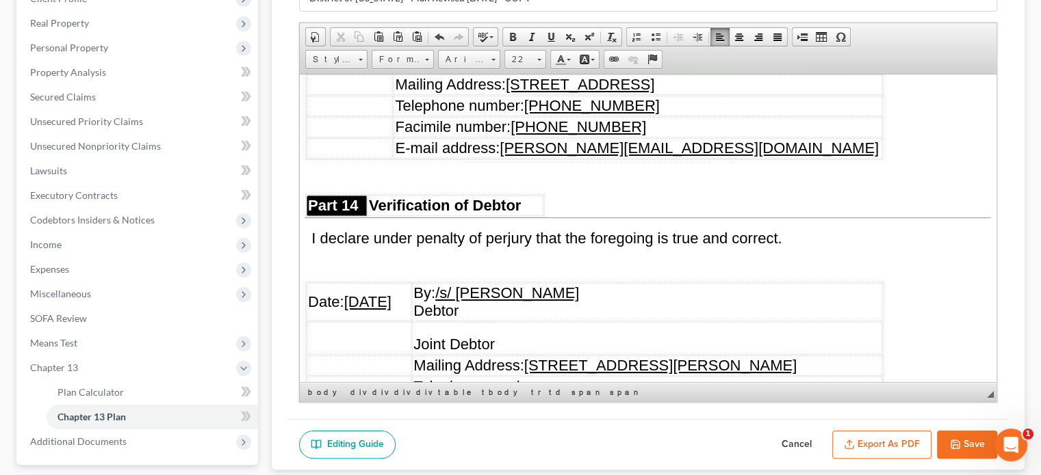
click at [386, 293] on u "[DATE]" at bounding box center [367, 301] width 47 height 17
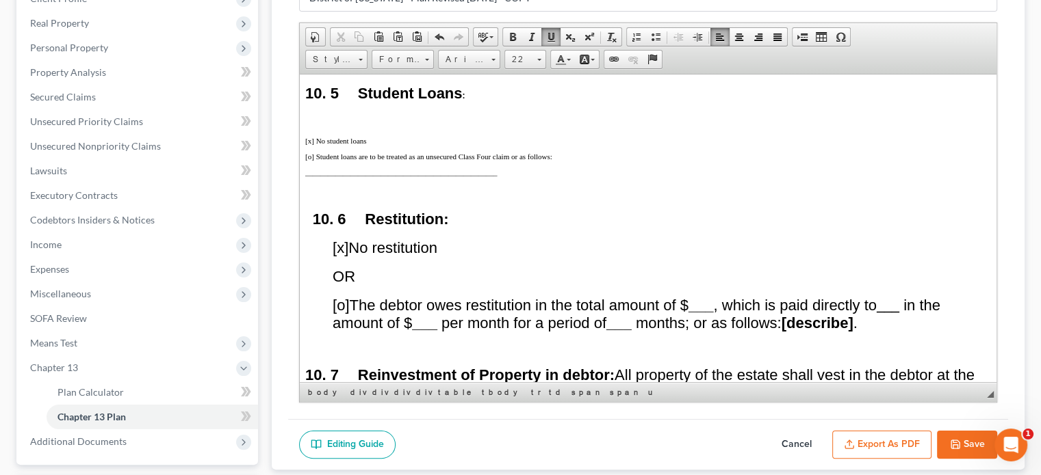
scroll to position [6939, 0]
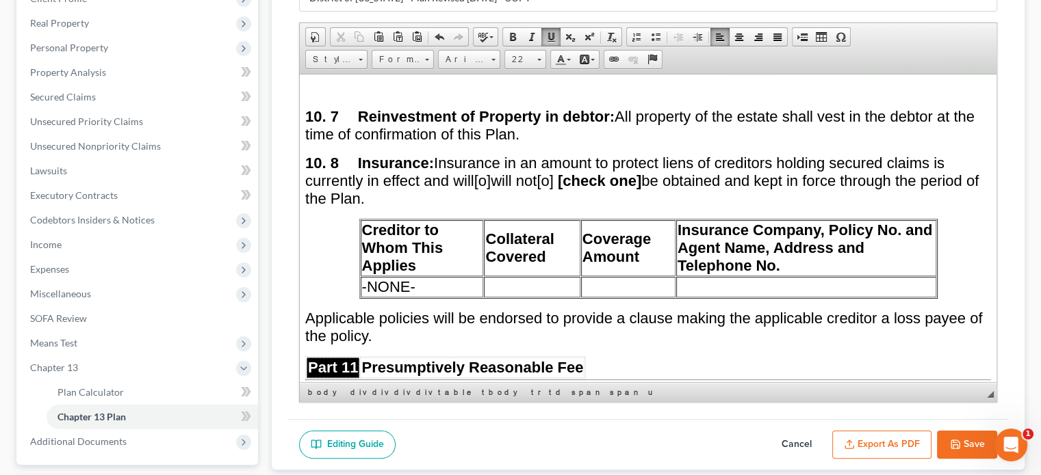
click at [956, 441] on polyline "button" at bounding box center [953, 442] width 3 height 2
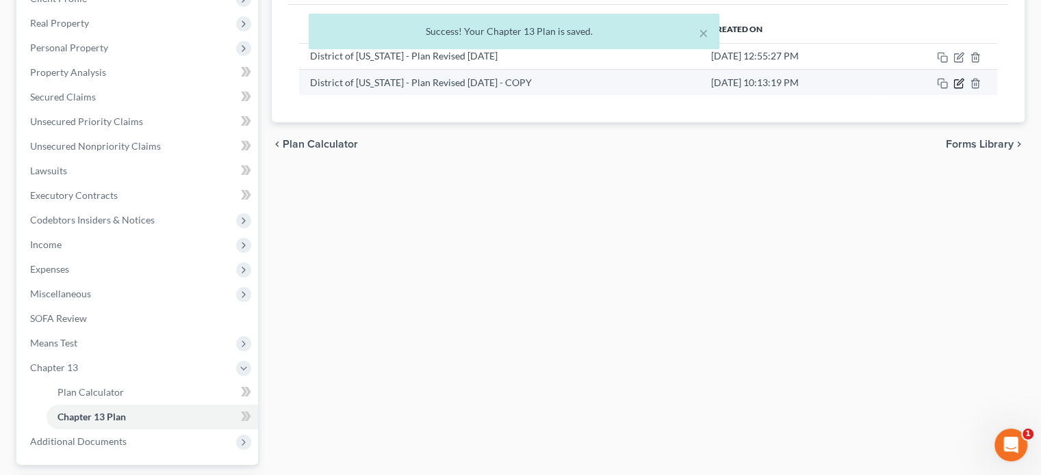
click at [956, 81] on icon "button" at bounding box center [958, 83] width 11 height 11
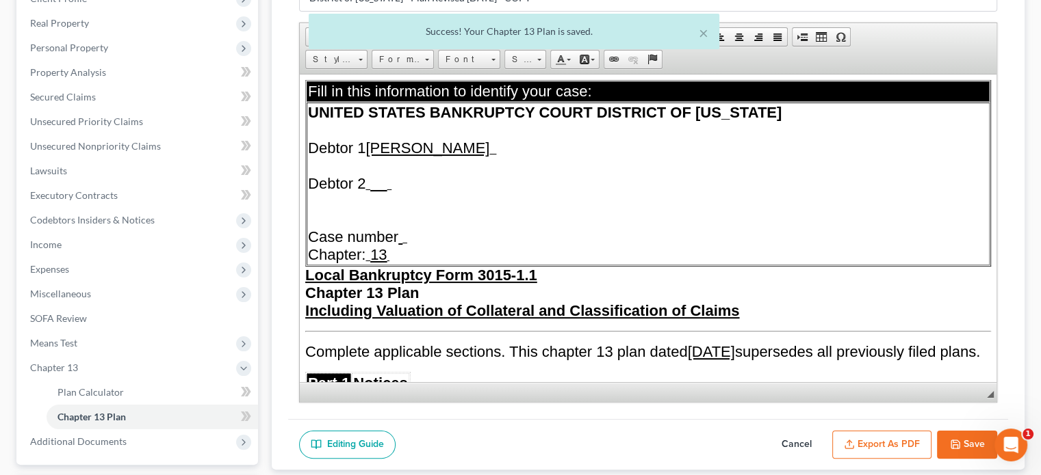
scroll to position [0, 0]
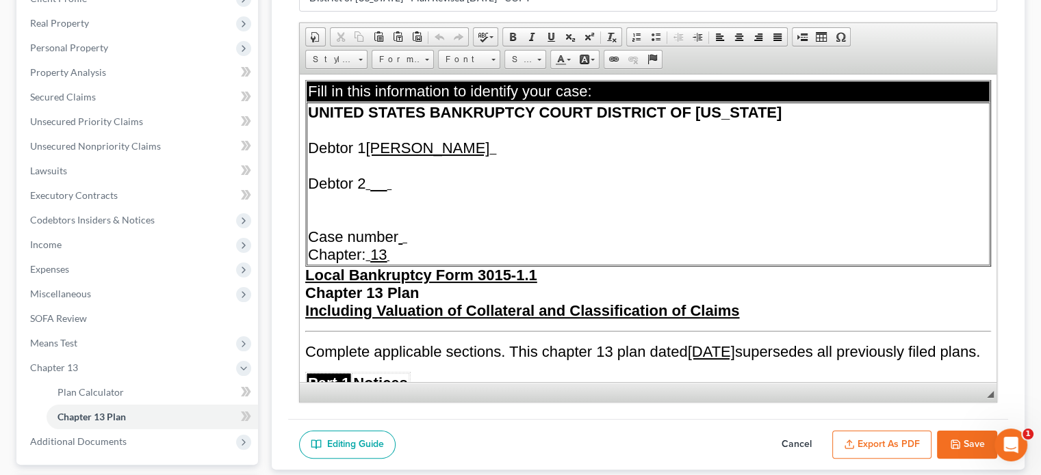
click at [909, 432] on button "Export as PDF" at bounding box center [881, 445] width 99 height 29
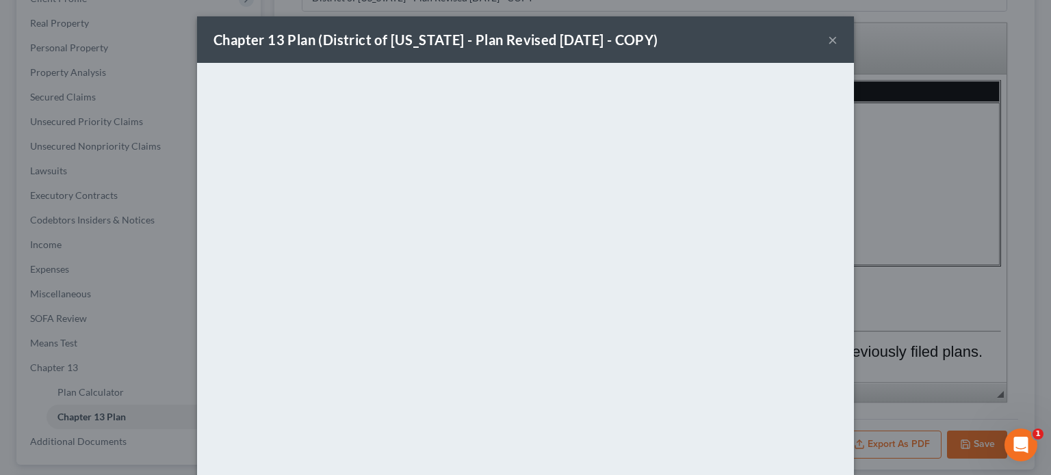
click at [828, 42] on button "×" at bounding box center [833, 39] width 10 height 16
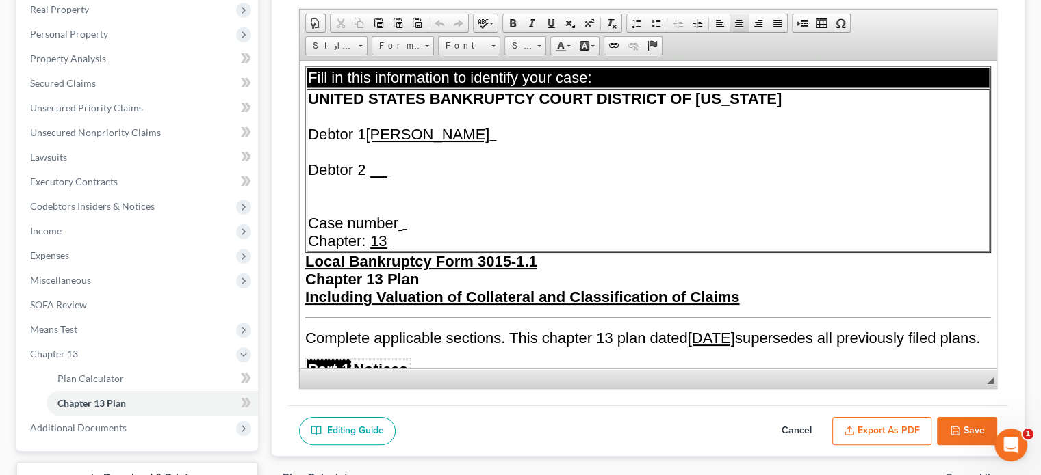
scroll to position [324, 0]
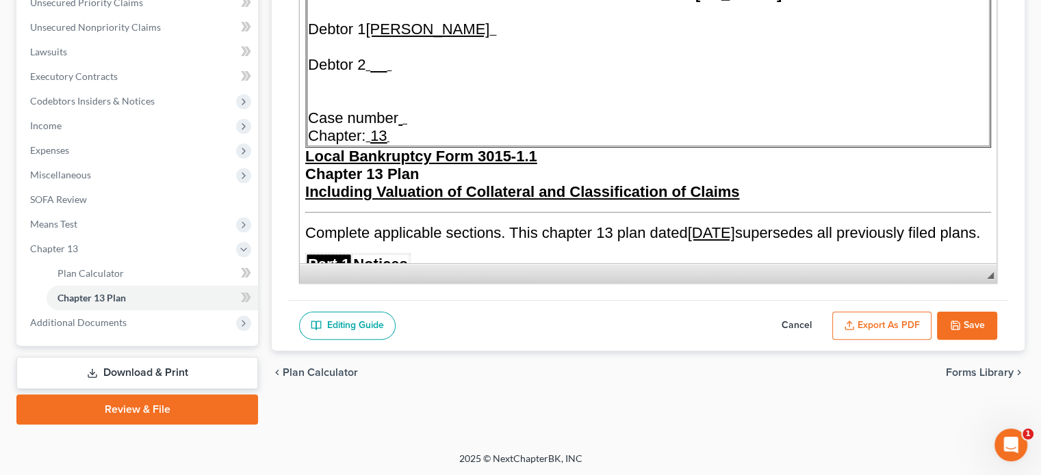
click at [889, 325] on button "Export as PDF" at bounding box center [881, 326] width 99 height 29
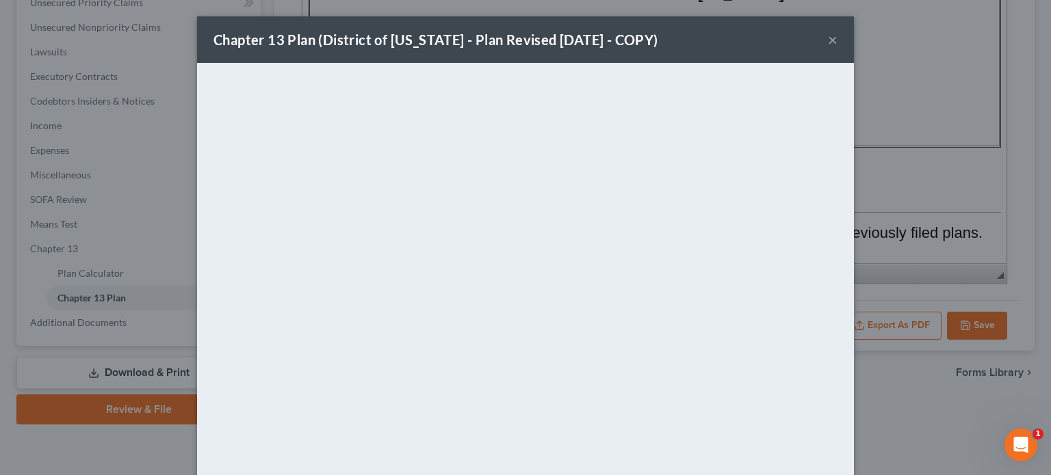
click at [828, 40] on button "×" at bounding box center [833, 39] width 10 height 16
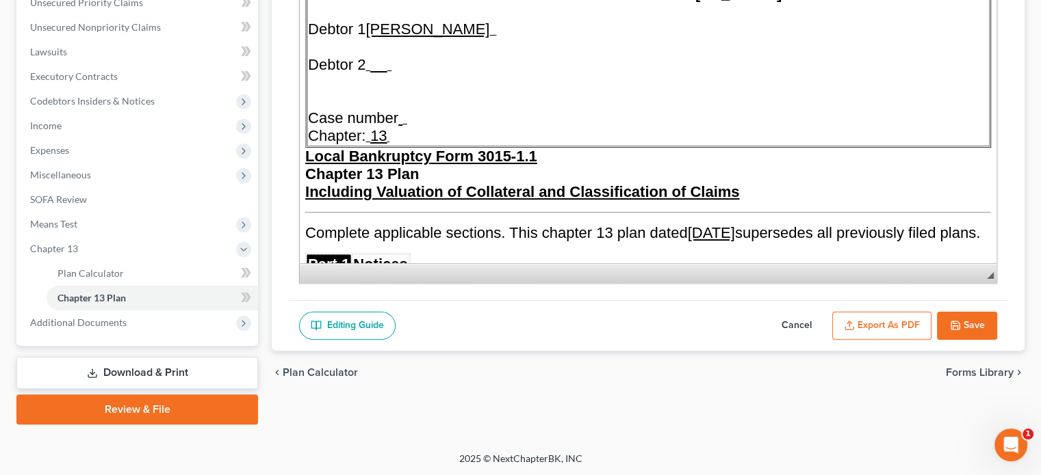
click at [788, 322] on button "Cancel" at bounding box center [796, 326] width 60 height 29
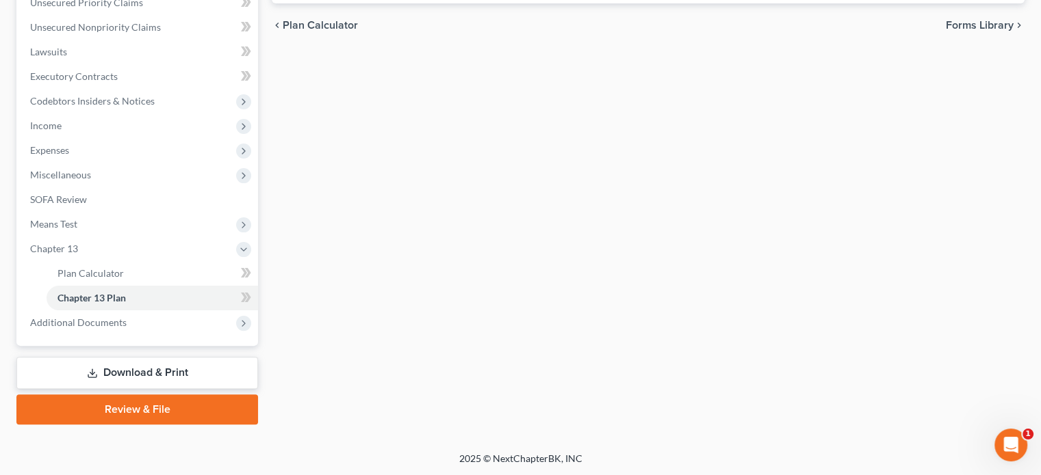
click at [776, 46] on div "Plan Calculator Chapter 13 Plan Chapter 13 Plan Editor Please select your Chapt…" at bounding box center [648, 116] width 766 height 618
click at [74, 325] on span "Additional Documents" at bounding box center [78, 323] width 96 height 12
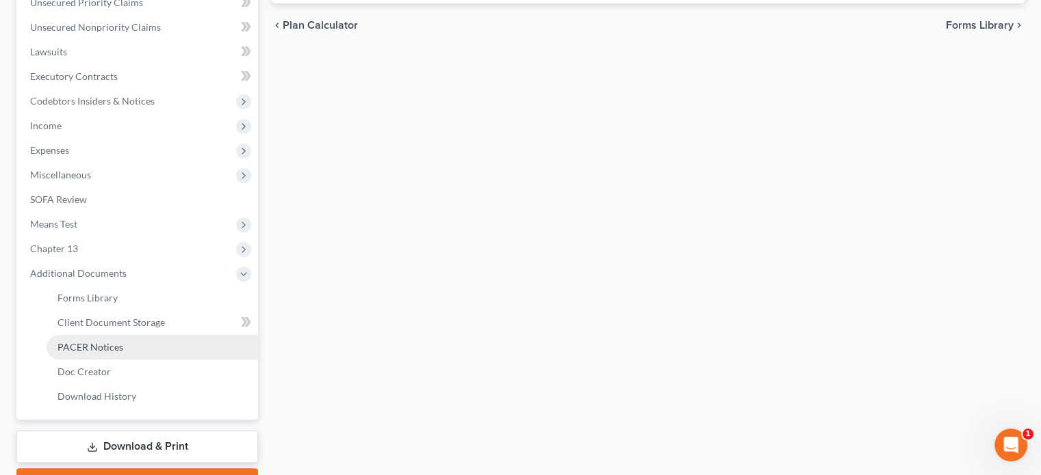
click at [92, 344] on span "PACER Notices" at bounding box center [90, 347] width 66 height 12
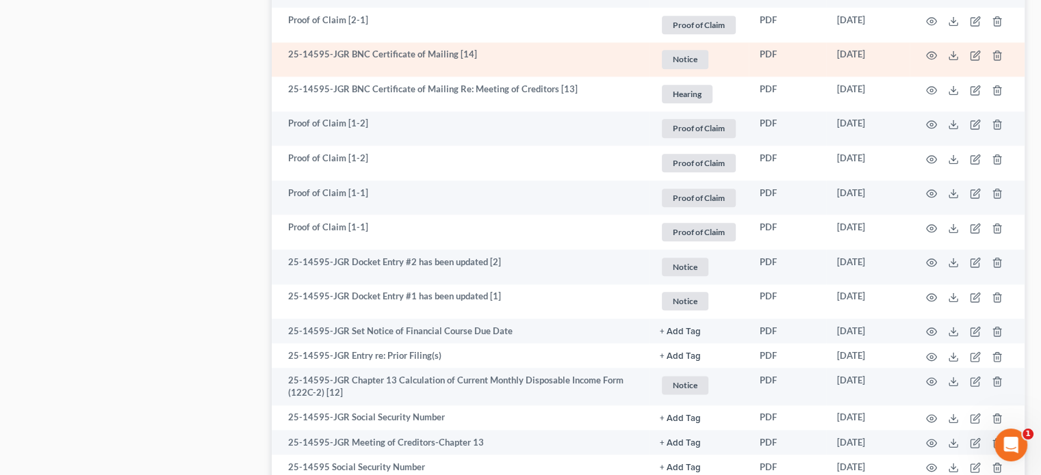
scroll to position [1642, 0]
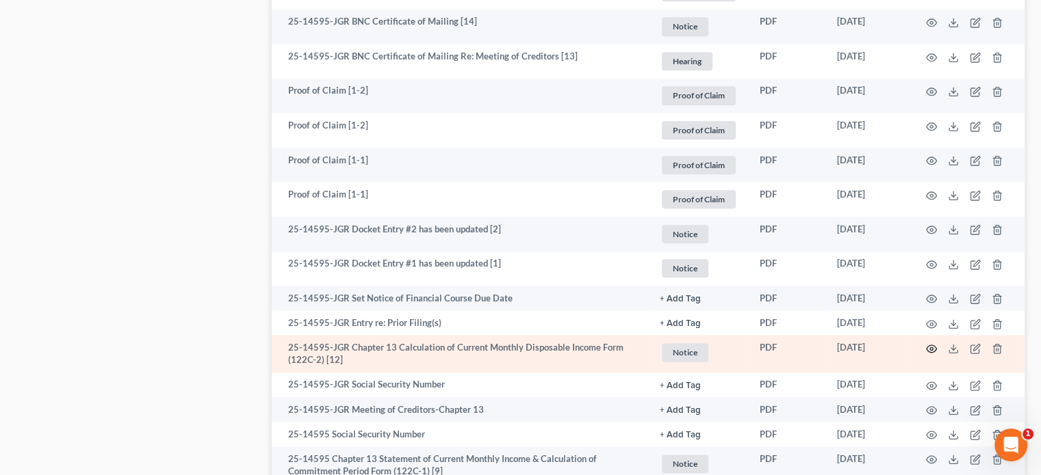
click at [932, 350] on circle "button" at bounding box center [931, 349] width 3 height 3
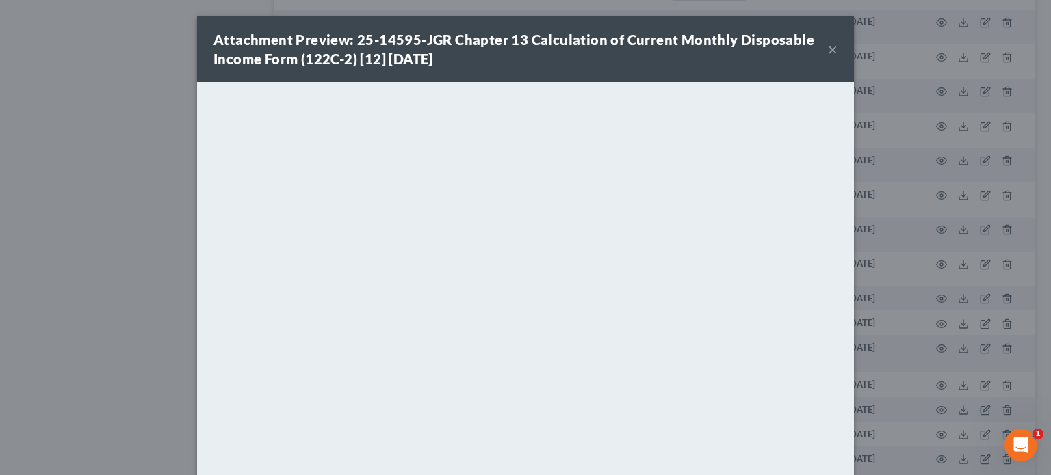
click at [828, 47] on button "×" at bounding box center [833, 49] width 10 height 16
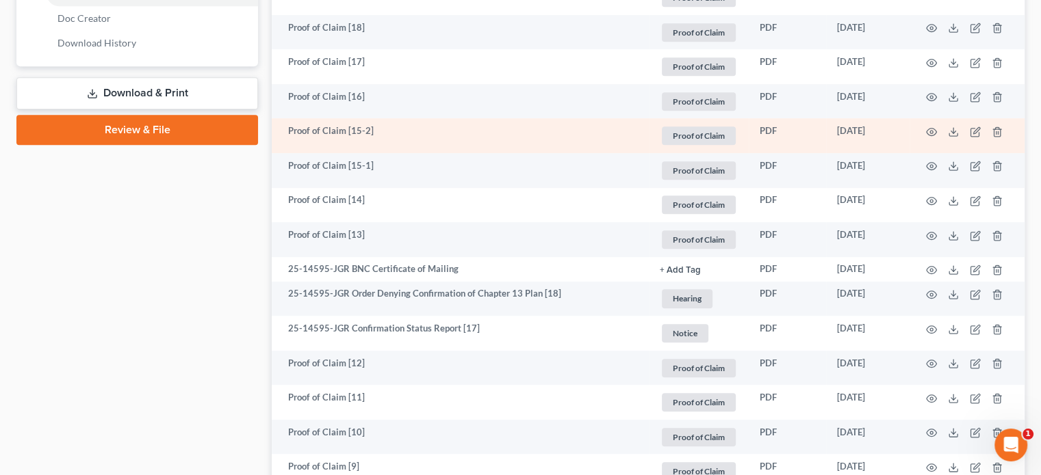
scroll to position [753, 0]
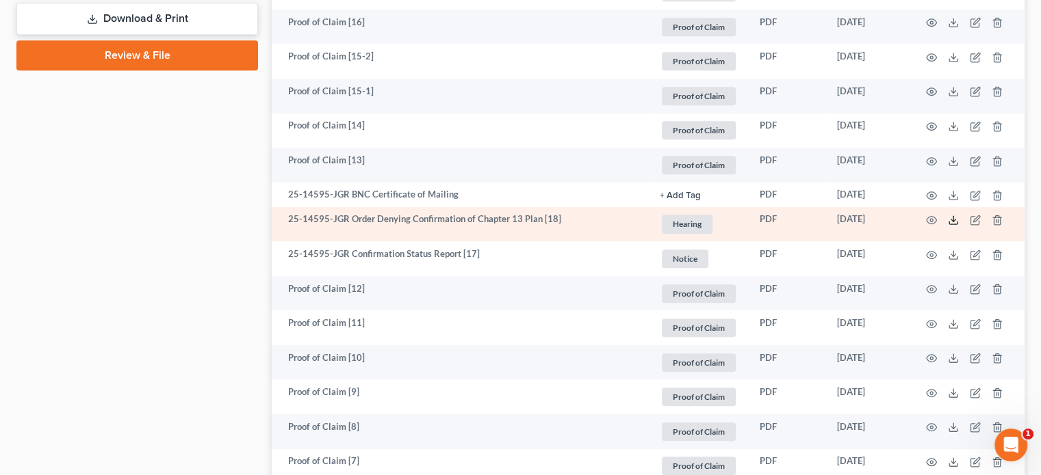
click at [950, 221] on icon at bounding box center [952, 220] width 11 height 11
